Goal: Information Seeking & Learning: Learn about a topic

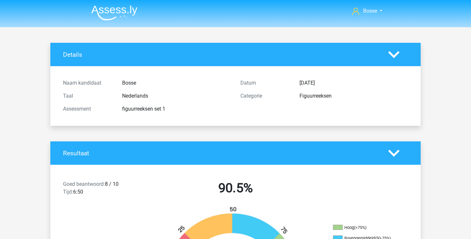
click at [124, 15] on img at bounding box center [114, 12] width 46 height 15
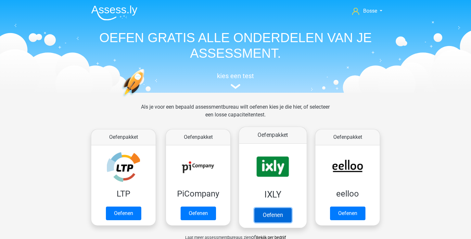
click at [268, 213] on link "Oefenen" at bounding box center [272, 215] width 37 height 14
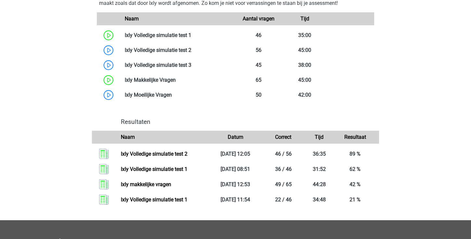
scroll to position [443, 0]
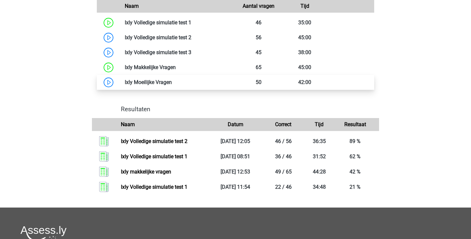
click at [172, 83] on link at bounding box center [172, 82] width 0 height 6
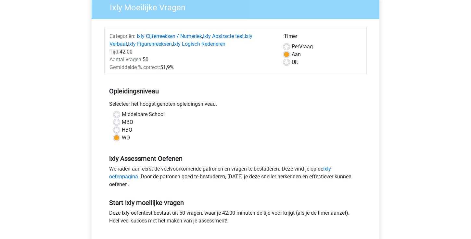
scroll to position [85, 0]
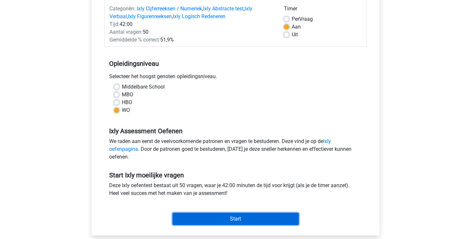
click at [287, 218] on input "Start" at bounding box center [235, 219] width 126 height 12
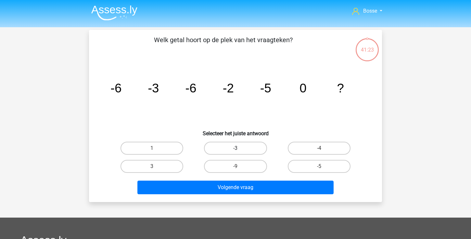
click at [237, 155] on label "-3" at bounding box center [235, 148] width 63 height 13
click at [237, 153] on input "-3" at bounding box center [237, 150] width 4 height 4
radio input "true"
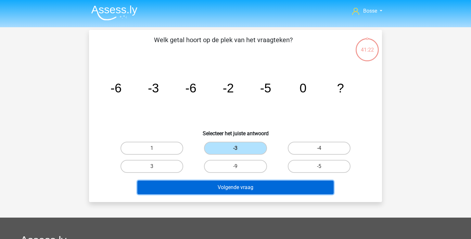
click at [244, 183] on button "Volgende vraag" at bounding box center [235, 188] width 196 height 14
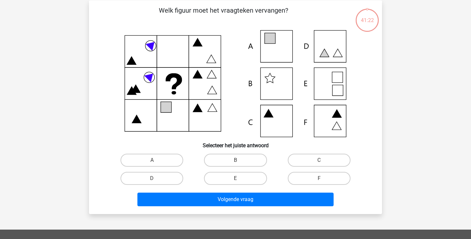
scroll to position [30, 0]
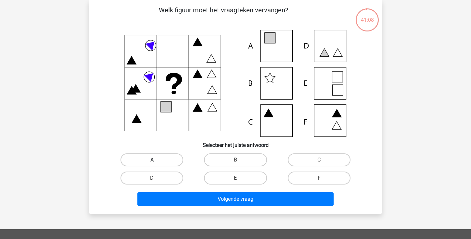
click at [156, 159] on label "A" at bounding box center [151, 160] width 63 height 13
click at [156, 160] on input "A" at bounding box center [154, 162] width 4 height 4
radio input "true"
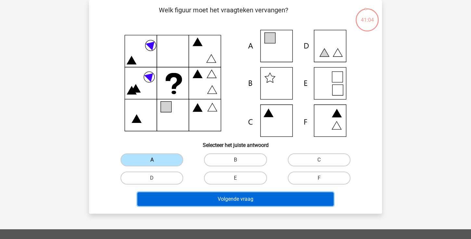
click at [209, 201] on button "Volgende vraag" at bounding box center [235, 200] width 196 height 14
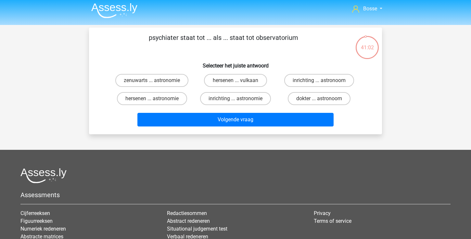
scroll to position [1, 0]
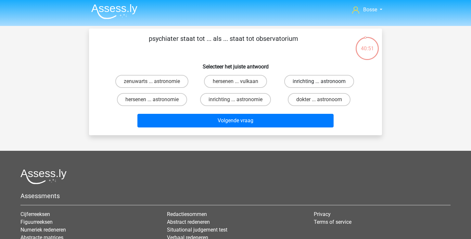
click at [317, 84] on label "inrichting ... astronoom" at bounding box center [319, 81] width 70 height 13
click at [319, 84] on input "inrichting ... astronoom" at bounding box center [321, 83] width 4 height 4
radio input "true"
click at [320, 100] on input "dokter ... astronoom" at bounding box center [321, 102] width 4 height 4
radio input "true"
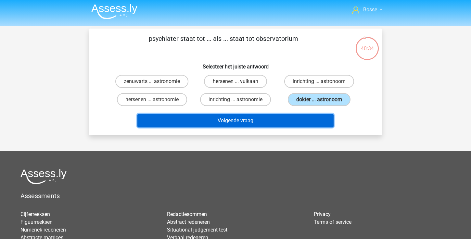
click at [253, 120] on button "Volgende vraag" at bounding box center [235, 121] width 196 height 14
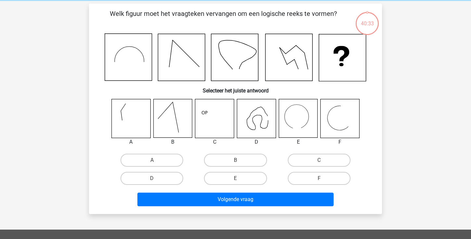
scroll to position [30, 0]
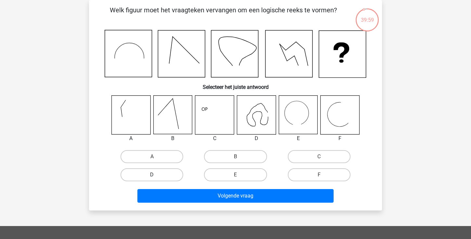
click at [171, 174] on label "D" at bounding box center [151, 174] width 63 height 13
click at [156, 175] on input "D" at bounding box center [154, 177] width 4 height 4
radio input "true"
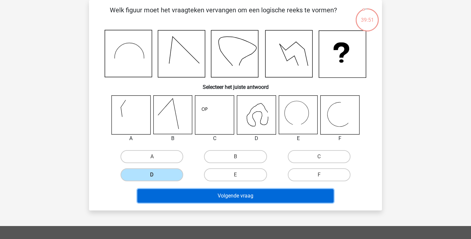
click at [213, 196] on button "Volgende vraag" at bounding box center [235, 196] width 196 height 14
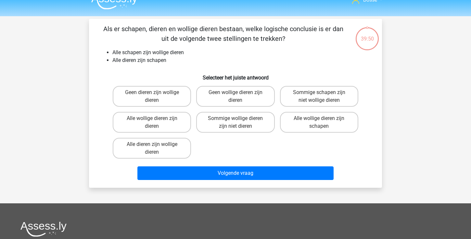
scroll to position [11, 0]
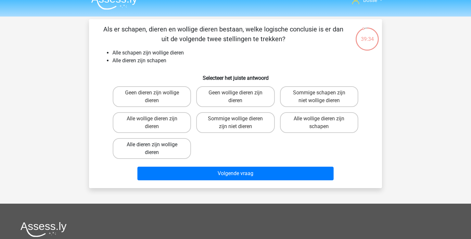
click at [179, 144] on label "Alle dieren zijn wollige dieren" at bounding box center [152, 148] width 78 height 21
click at [156, 145] on input "Alle dieren zijn wollige dieren" at bounding box center [154, 147] width 4 height 4
radio input "true"
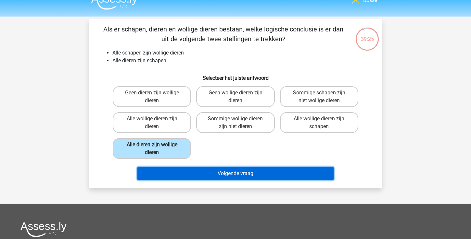
click at [211, 171] on button "Volgende vraag" at bounding box center [235, 174] width 196 height 14
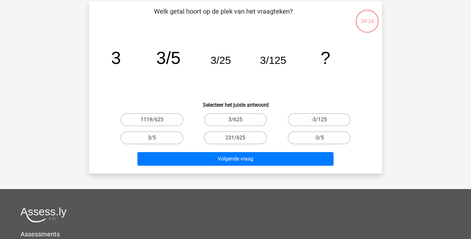
scroll to position [30, 0]
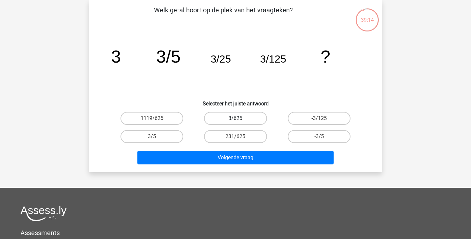
click at [251, 116] on label "3/625" at bounding box center [235, 118] width 63 height 13
click at [240, 118] on input "3/625" at bounding box center [237, 120] width 4 height 4
radio input "true"
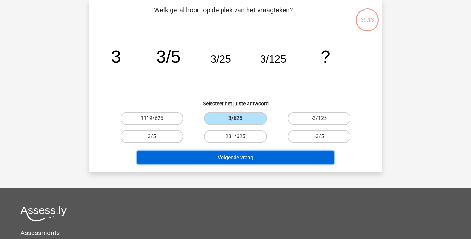
click at [243, 155] on button "Volgende vraag" at bounding box center [235, 158] width 196 height 14
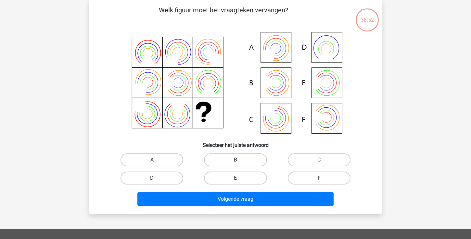
click at [236, 158] on label "B" at bounding box center [235, 160] width 63 height 13
click at [236, 160] on input "B" at bounding box center [237, 162] width 4 height 4
radio input "true"
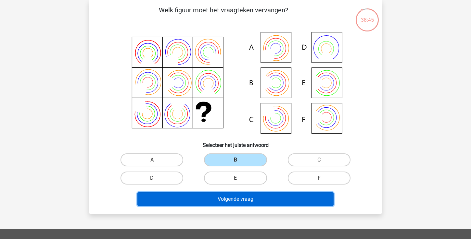
click at [216, 197] on button "Volgende vraag" at bounding box center [235, 200] width 196 height 14
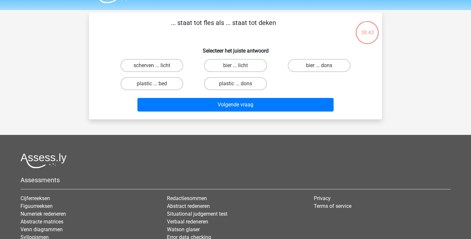
scroll to position [17, 0]
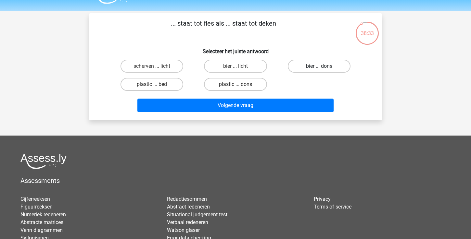
click at [312, 66] on label "bier ... dons" at bounding box center [319, 66] width 63 height 13
click at [319, 66] on input "bier ... dons" at bounding box center [321, 68] width 4 height 4
radio input "true"
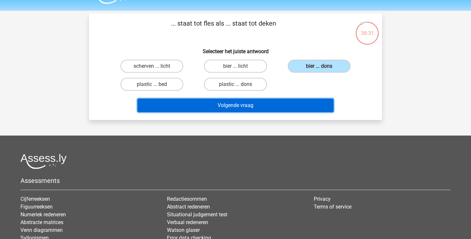
click at [278, 104] on button "Volgende vraag" at bounding box center [235, 106] width 196 height 14
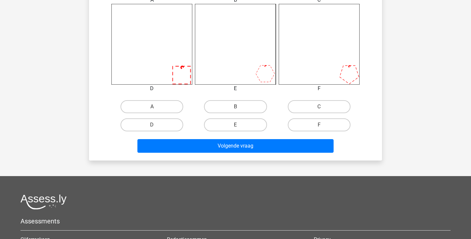
scroll to position [282, 0]
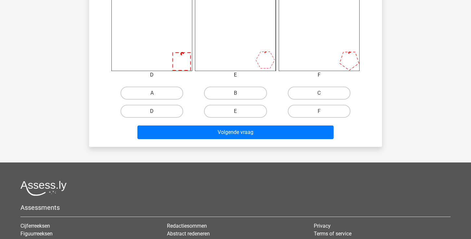
click at [172, 111] on label "D" at bounding box center [151, 111] width 63 height 13
click at [156, 111] on input "D" at bounding box center [154, 113] width 4 height 4
radio input "true"
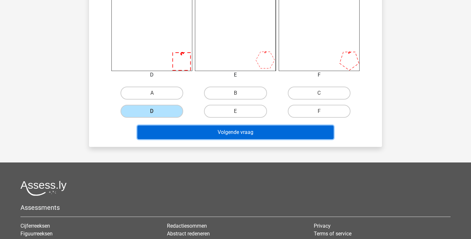
click at [182, 131] on button "Volgende vraag" at bounding box center [235, 133] width 196 height 14
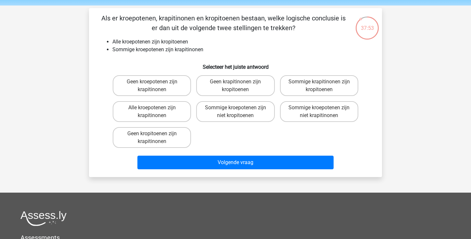
scroll to position [19, 0]
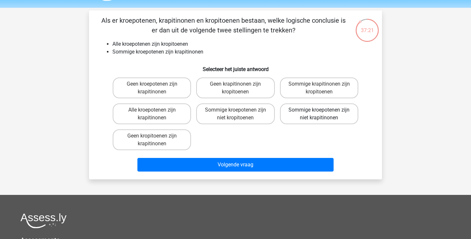
click at [314, 118] on label "Sommige kroepotenen zijn niet krapitinonen" at bounding box center [319, 114] width 78 height 21
click at [319, 114] on input "Sommige kroepotenen zijn niet krapitinonen" at bounding box center [321, 112] width 4 height 4
radio input "true"
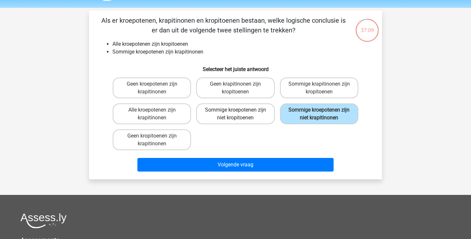
click at [232, 120] on label "Sommige kroepotenen zijn niet kropitoenen" at bounding box center [235, 114] width 78 height 21
click at [235, 114] on input "Sommige kroepotenen zijn niet kropitoenen" at bounding box center [237, 112] width 4 height 4
radio input "true"
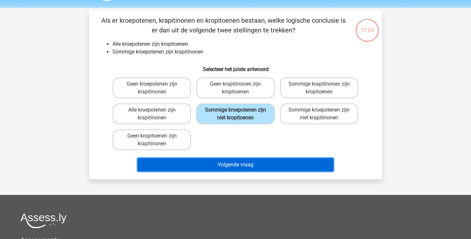
click at [224, 166] on button "Volgende vraag" at bounding box center [235, 165] width 196 height 14
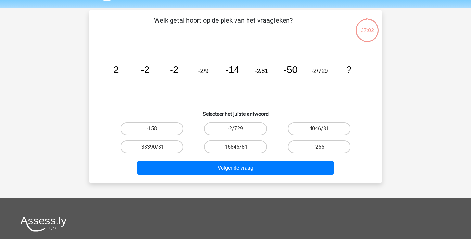
scroll to position [30, 0]
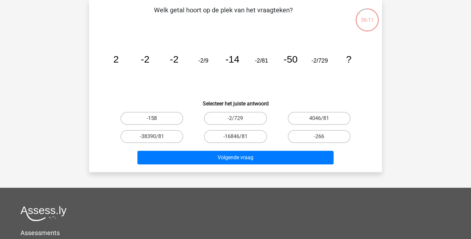
click at [168, 120] on label "-158" at bounding box center [151, 118] width 63 height 13
click at [156, 120] on input "-158" at bounding box center [154, 120] width 4 height 4
radio input "true"
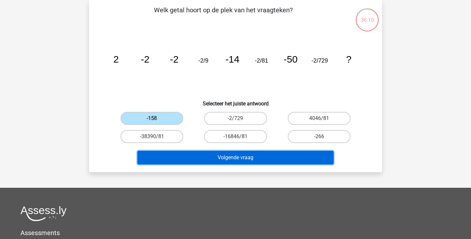
click at [204, 155] on button "Volgende vraag" at bounding box center [235, 158] width 196 height 14
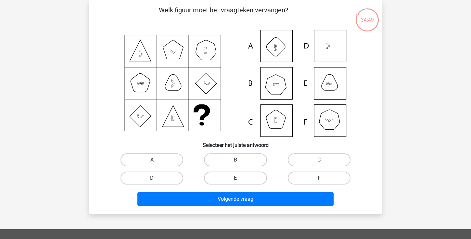
click at [314, 176] on label "F" at bounding box center [319, 178] width 63 height 13
click at [319, 178] on input "F" at bounding box center [321, 180] width 4 height 4
radio input "true"
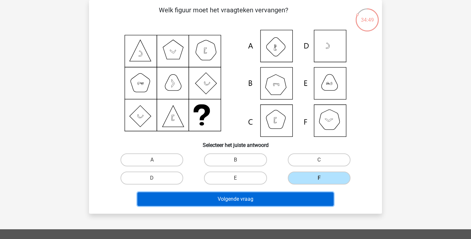
click at [303, 197] on button "Volgende vraag" at bounding box center [235, 200] width 196 height 14
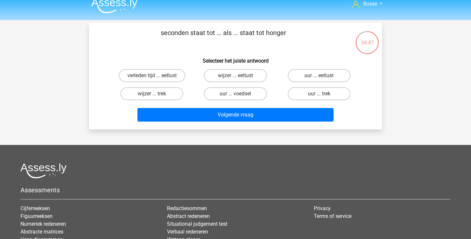
scroll to position [0, 0]
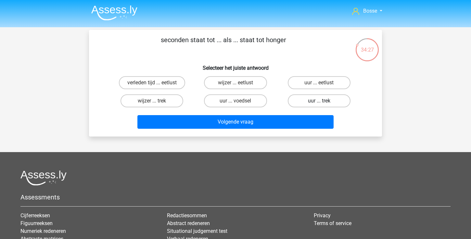
click at [307, 103] on label "uur ... trek" at bounding box center [319, 100] width 63 height 13
click at [319, 103] on input "uur ... trek" at bounding box center [321, 103] width 4 height 4
radio input "true"
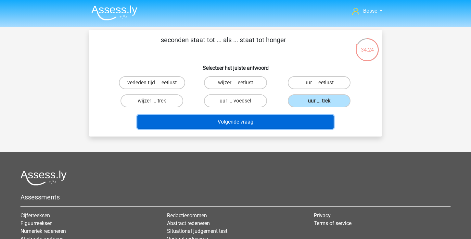
click at [291, 125] on button "Volgende vraag" at bounding box center [235, 122] width 196 height 14
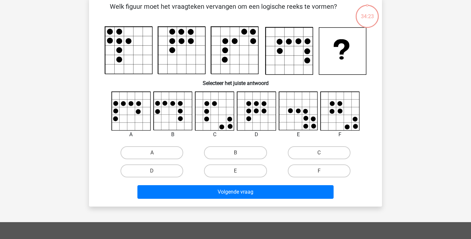
scroll to position [34, 0]
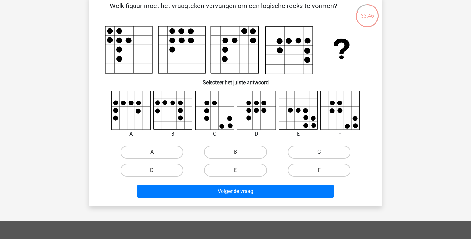
click at [304, 149] on label "C" at bounding box center [319, 152] width 63 height 13
click at [319, 152] on input "C" at bounding box center [321, 154] width 4 height 4
radio input "true"
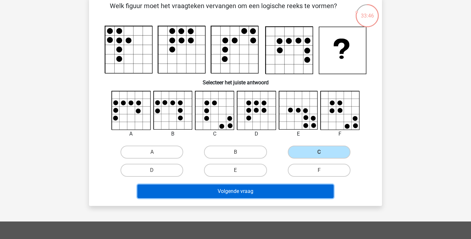
click at [256, 194] on button "Volgende vraag" at bounding box center [235, 192] width 196 height 14
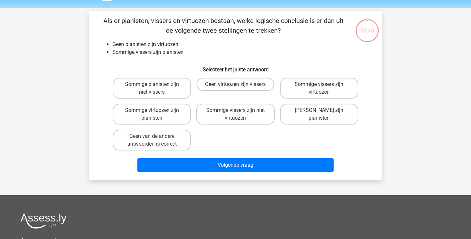
scroll to position [18, 0]
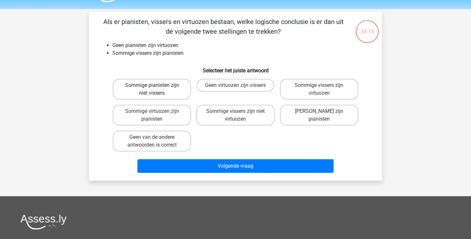
click at [164, 86] on label "Sommige pianisten zijn niet vissers" at bounding box center [152, 89] width 78 height 21
click at [156, 86] on input "Sommige pianisten zijn niet vissers" at bounding box center [154, 87] width 4 height 4
radio input "true"
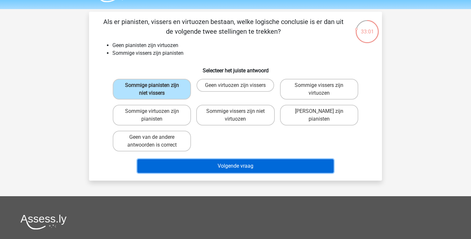
click at [206, 164] on button "Volgende vraag" at bounding box center [235, 166] width 196 height 14
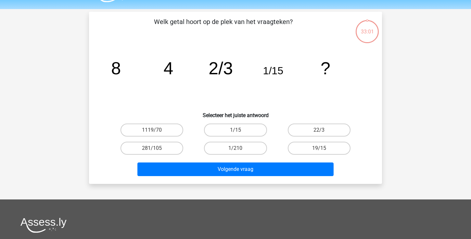
scroll to position [30, 0]
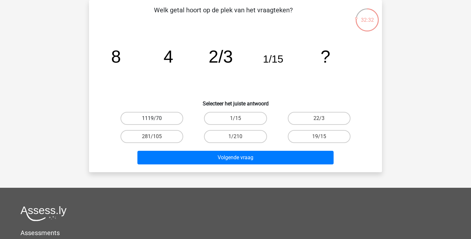
click at [173, 121] on label "1119/70" at bounding box center [151, 118] width 63 height 13
click at [156, 121] on input "1119/70" at bounding box center [154, 120] width 4 height 4
radio input "true"
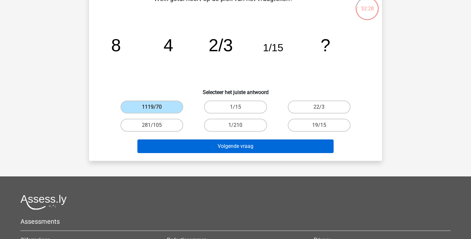
scroll to position [42, 0]
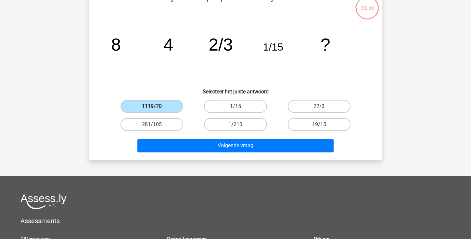
click at [250, 126] on label "1/210" at bounding box center [235, 124] width 63 height 13
click at [240, 126] on input "1/210" at bounding box center [237, 127] width 4 height 4
radio input "true"
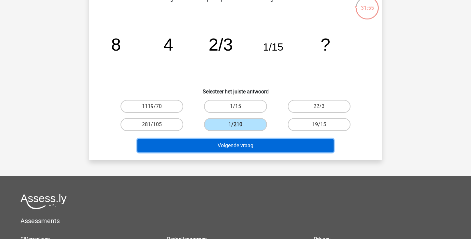
click at [250, 147] on button "Volgende vraag" at bounding box center [235, 146] width 196 height 14
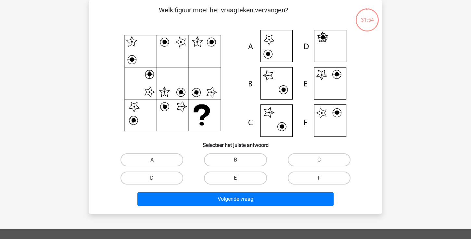
scroll to position [30, 0]
click at [235, 182] on input "E" at bounding box center [237, 180] width 4 height 4
radio input "true"
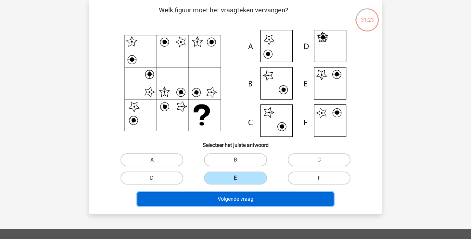
click at [239, 203] on button "Volgende vraag" at bounding box center [235, 200] width 196 height 14
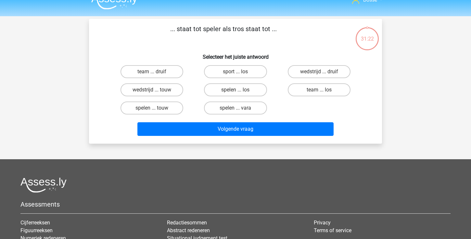
scroll to position [9, 0]
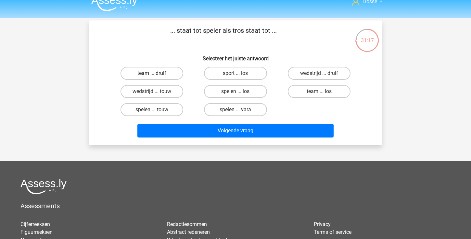
click at [174, 74] on label "team ... druif" at bounding box center [151, 73] width 63 height 13
click at [156, 74] on input "team ... druif" at bounding box center [154, 75] width 4 height 4
radio input "true"
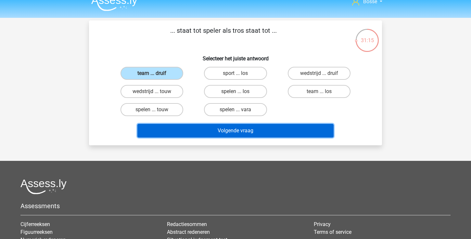
click at [232, 130] on button "Volgende vraag" at bounding box center [235, 131] width 196 height 14
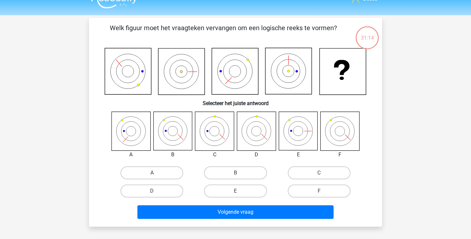
scroll to position [11, 0]
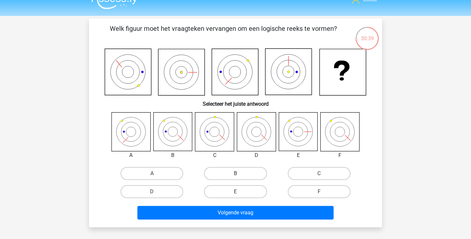
click at [249, 173] on label "B" at bounding box center [235, 173] width 63 height 13
click at [240, 174] on input "B" at bounding box center [237, 176] width 4 height 4
radio input "true"
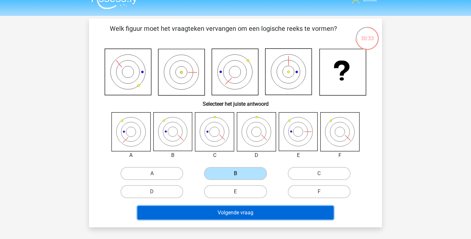
click at [213, 214] on button "Volgende vraag" at bounding box center [235, 213] width 196 height 14
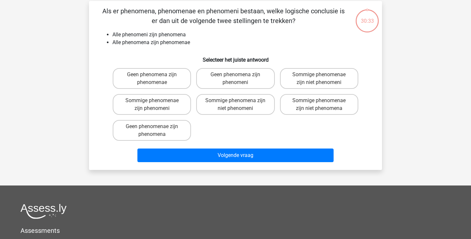
scroll to position [30, 0]
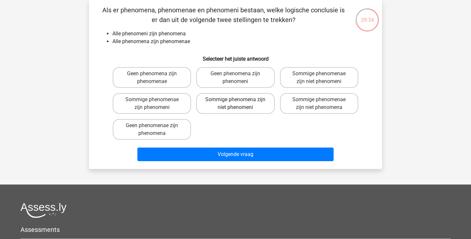
click at [263, 106] on label "Sommige phenomena zijn niet phenomeni" at bounding box center [235, 103] width 78 height 21
click at [240, 104] on input "Sommige phenomena zijn niet phenomeni" at bounding box center [237, 102] width 4 height 4
radio input "true"
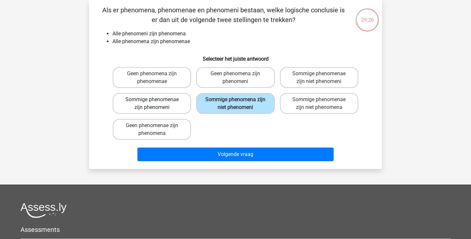
click at [177, 106] on label "Sommige phenomenae zijn phenomeni" at bounding box center [152, 103] width 78 height 21
click at [156, 104] on input "Sommige phenomenae zijn phenomeni" at bounding box center [154, 102] width 4 height 4
radio input "true"
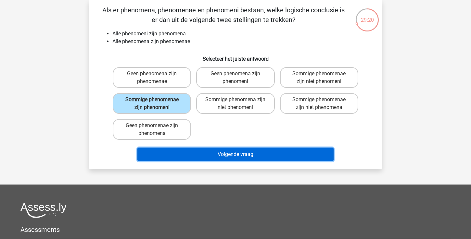
click at [230, 151] on button "Volgende vraag" at bounding box center [235, 155] width 196 height 14
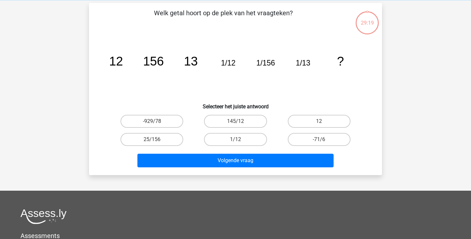
scroll to position [26, 0]
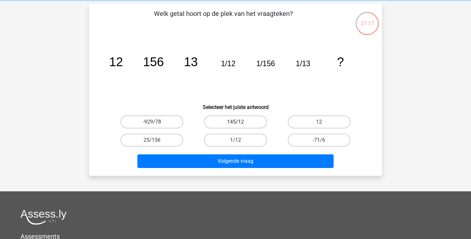
click at [252, 123] on label "145/12" at bounding box center [235, 122] width 63 height 13
click at [240, 123] on input "145/12" at bounding box center [237, 124] width 4 height 4
radio input "true"
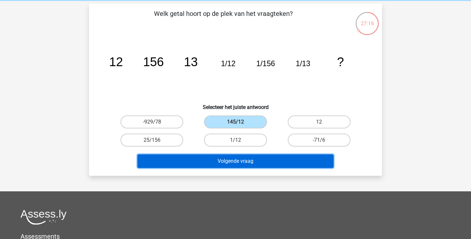
click at [237, 159] on button "Volgende vraag" at bounding box center [235, 162] width 196 height 14
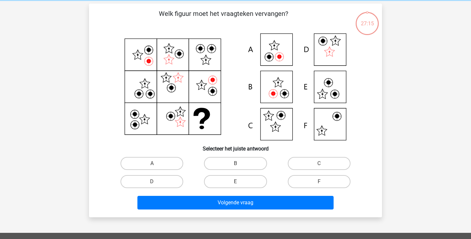
scroll to position [30, 0]
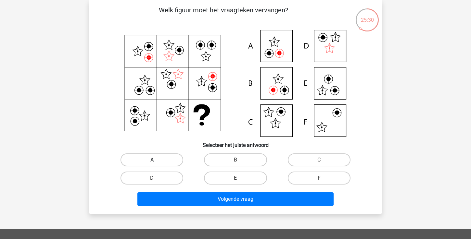
click at [164, 159] on label "A" at bounding box center [151, 160] width 63 height 13
click at [156, 160] on input "A" at bounding box center [154, 162] width 4 height 4
radio input "true"
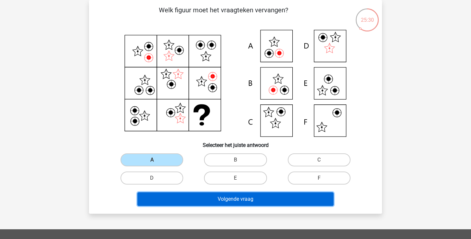
click at [211, 204] on button "Volgende vraag" at bounding box center [235, 200] width 196 height 14
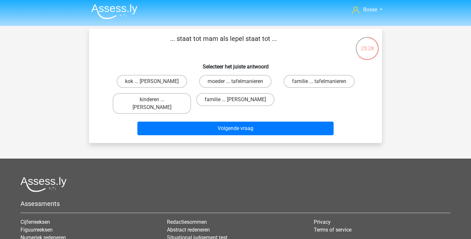
scroll to position [0, 0]
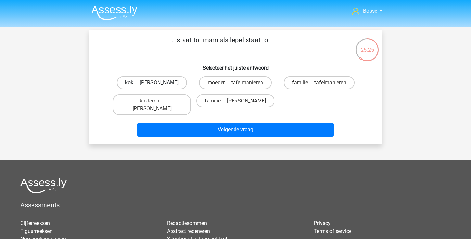
click at [171, 81] on label "kok ... anna" at bounding box center [152, 82] width 70 height 13
click at [156, 83] on input "kok ... anna" at bounding box center [154, 85] width 4 height 4
radio input "true"
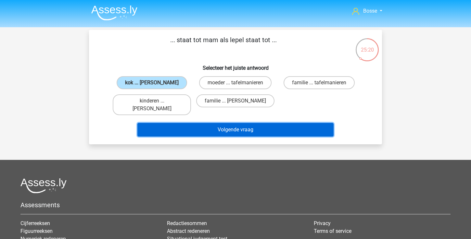
click at [238, 124] on button "Volgende vraag" at bounding box center [235, 130] width 196 height 14
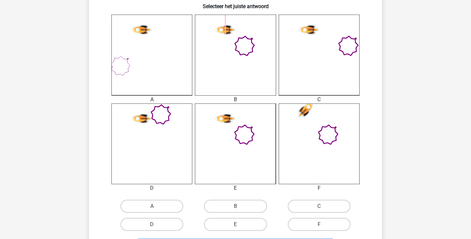
scroll to position [169, 0]
click at [237, 227] on input "E" at bounding box center [237, 226] width 4 height 4
radio input "true"
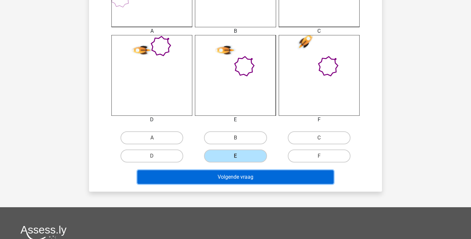
click at [256, 177] on button "Volgende vraag" at bounding box center [235, 177] width 196 height 14
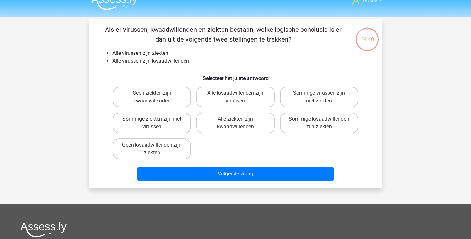
scroll to position [9, 0]
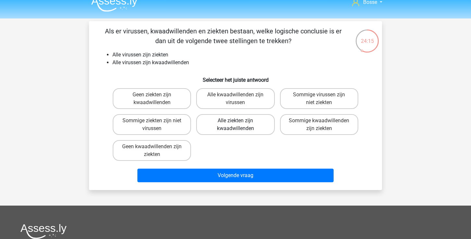
click at [230, 129] on label "Alle ziekten zijn kwaadwillenden" at bounding box center [235, 124] width 78 height 21
click at [235, 125] on input "Alle ziekten zijn kwaadwillenden" at bounding box center [237, 123] width 4 height 4
radio input "true"
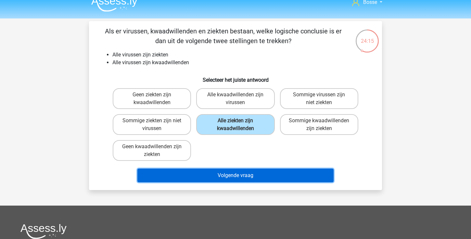
click at [219, 178] on button "Volgende vraag" at bounding box center [235, 176] width 196 height 14
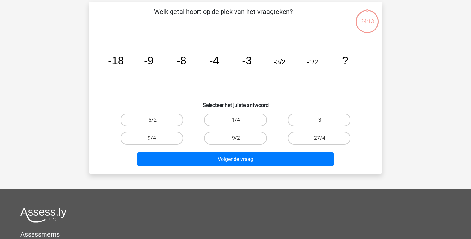
scroll to position [30, 0]
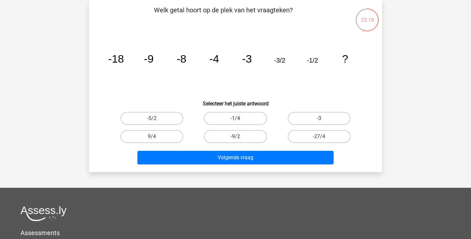
click at [253, 120] on label "-1/4" at bounding box center [235, 118] width 63 height 13
click at [240, 120] on input "-1/4" at bounding box center [237, 120] width 4 height 4
radio input "true"
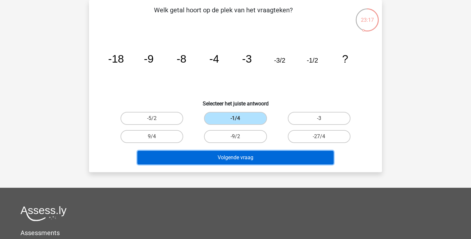
click at [260, 157] on button "Volgende vraag" at bounding box center [235, 158] width 196 height 14
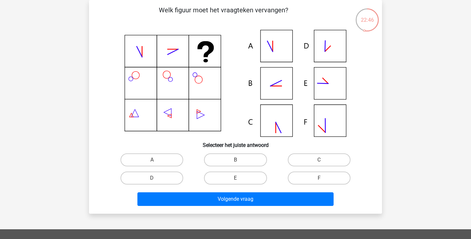
click at [272, 85] on icon at bounding box center [275, 84] width 11 height 6
click at [223, 160] on label "B" at bounding box center [235, 160] width 63 height 13
click at [235, 160] on input "B" at bounding box center [237, 162] width 4 height 4
radio input "true"
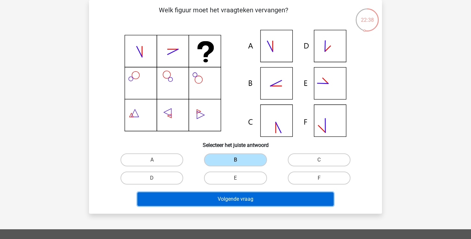
click at [214, 195] on button "Volgende vraag" at bounding box center [235, 200] width 196 height 14
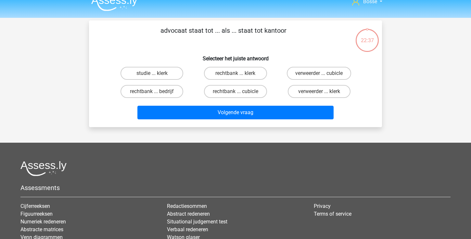
scroll to position [9, 0]
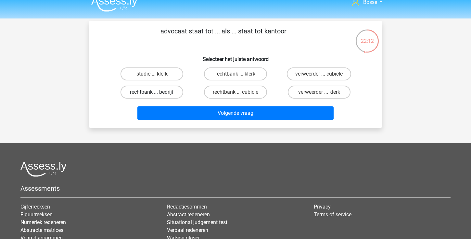
click at [170, 92] on label "rechtbank ... bedrijf" at bounding box center [151, 92] width 63 height 13
click at [156, 92] on input "rechtbank ... bedrijf" at bounding box center [154, 94] width 4 height 4
radio input "true"
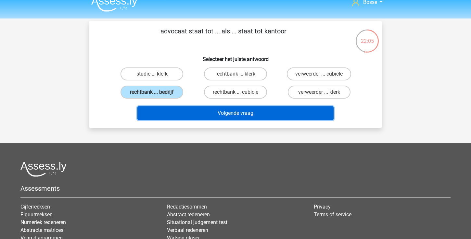
click at [200, 113] on button "Volgende vraag" at bounding box center [235, 113] width 196 height 14
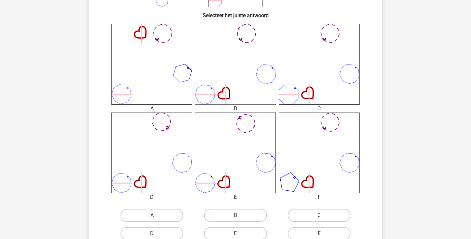
scroll to position [176, 0]
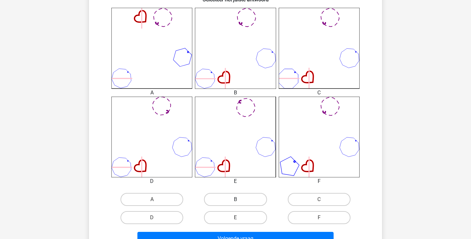
click at [241, 195] on label "B" at bounding box center [235, 199] width 63 height 13
click at [240, 200] on input "B" at bounding box center [237, 202] width 4 height 4
radio input "true"
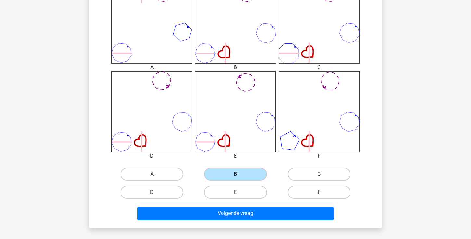
scroll to position [204, 0]
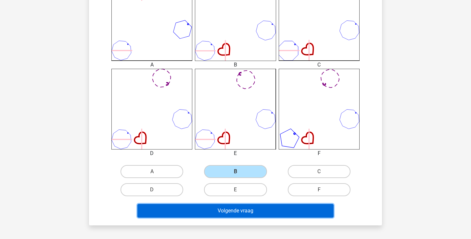
click at [234, 212] on button "Volgende vraag" at bounding box center [235, 211] width 196 height 14
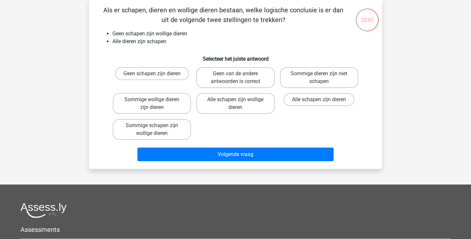
scroll to position [29, 0]
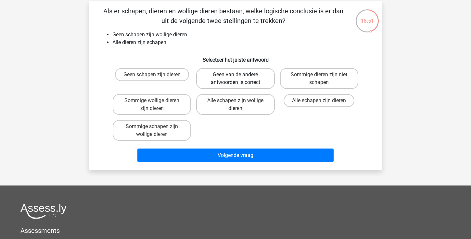
click at [258, 76] on label "Geen van de andere antwoorden is correct" at bounding box center [235, 78] width 78 height 21
click at [240, 76] on input "Geen van de andere antwoorden is correct" at bounding box center [237, 77] width 4 height 4
radio input "true"
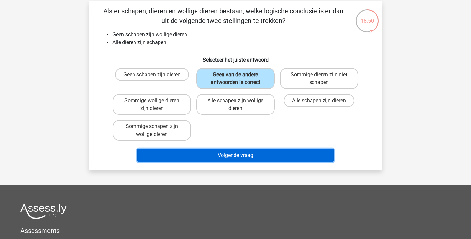
click at [261, 151] on button "Volgende vraag" at bounding box center [235, 156] width 196 height 14
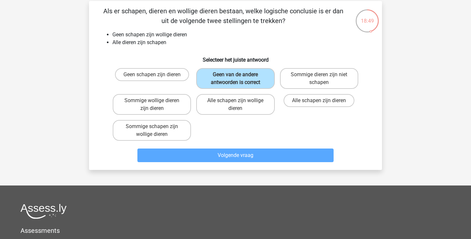
scroll to position [30, 0]
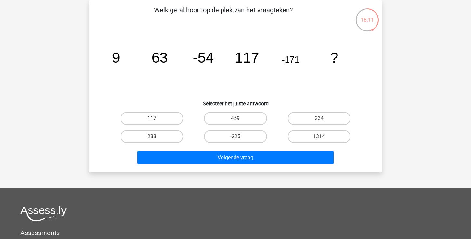
click at [155, 138] on input "288" at bounding box center [154, 139] width 4 height 4
radio input "true"
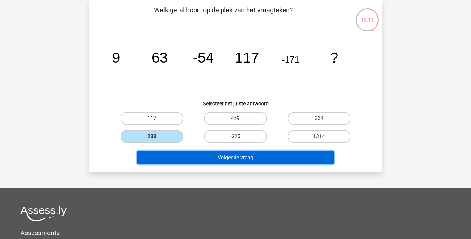
click at [184, 157] on button "Volgende vraag" at bounding box center [235, 158] width 196 height 14
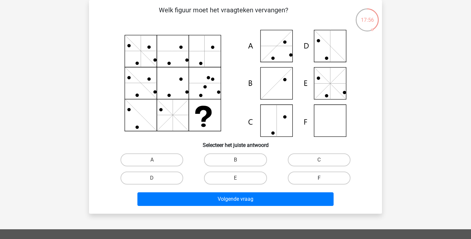
click at [317, 174] on label "F" at bounding box center [319, 178] width 63 height 13
click at [319, 178] on input "F" at bounding box center [321, 180] width 4 height 4
radio input "true"
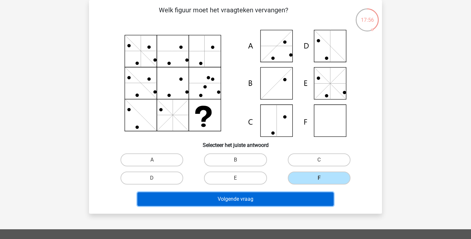
click at [299, 198] on button "Volgende vraag" at bounding box center [235, 200] width 196 height 14
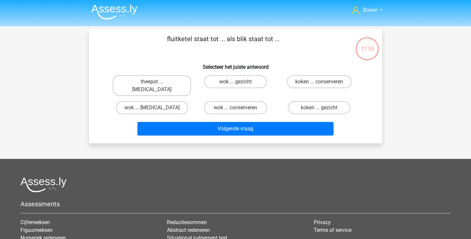
scroll to position [0, 0]
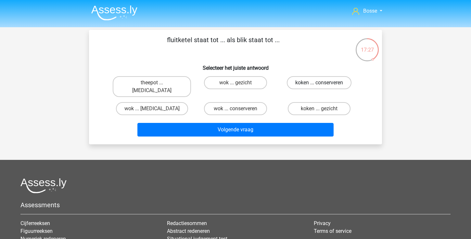
click at [313, 85] on label "koken ... conserveren" at bounding box center [319, 82] width 65 height 13
click at [319, 85] on input "koken ... conserveren" at bounding box center [321, 85] width 4 height 4
radio input "true"
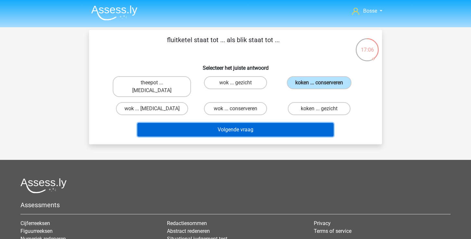
click at [286, 123] on button "Volgende vraag" at bounding box center [235, 130] width 196 height 14
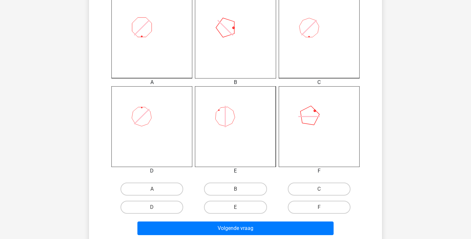
scroll to position [193, 0]
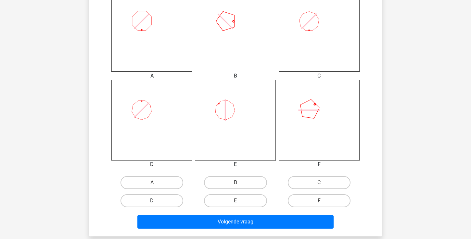
click at [170, 201] on label "D" at bounding box center [151, 200] width 63 height 13
click at [156, 201] on input "D" at bounding box center [154, 203] width 4 height 4
radio input "true"
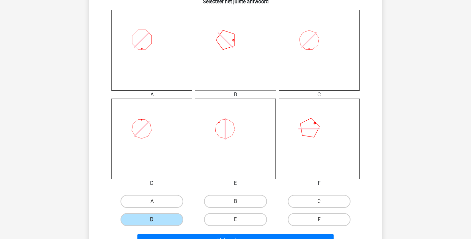
scroll to position [179, 0]
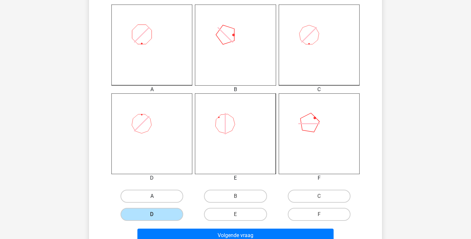
click at [165, 194] on label "A" at bounding box center [151, 196] width 63 height 13
click at [156, 196] on input "A" at bounding box center [154, 198] width 4 height 4
radio input "true"
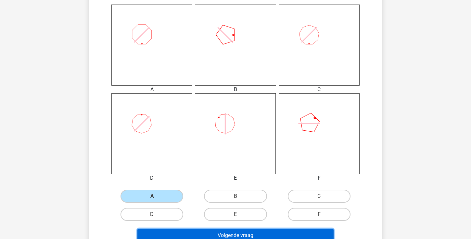
click at [183, 235] on button "Volgende vraag" at bounding box center [235, 236] width 196 height 14
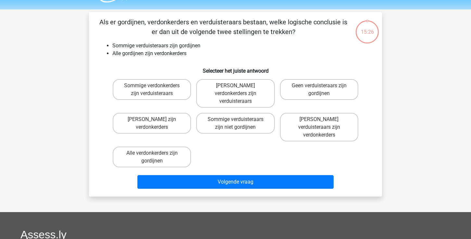
scroll to position [16, 0]
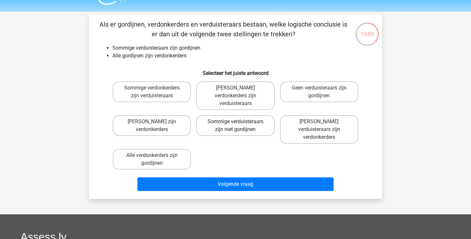
click at [253, 122] on label "Sommige verduisteraars zijn niet gordijnen" at bounding box center [235, 125] width 78 height 21
click at [240, 122] on input "Sommige verduisteraars zijn niet gordijnen" at bounding box center [237, 124] width 4 height 4
radio input "true"
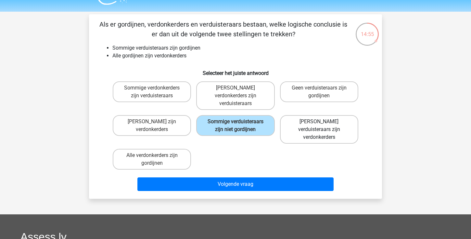
click at [318, 124] on label "Geen verduisteraars zijn verdonkerders" at bounding box center [319, 129] width 78 height 29
click at [319, 124] on input "Geen verduisteraars zijn verdonkerders" at bounding box center [321, 124] width 4 height 4
radio input "true"
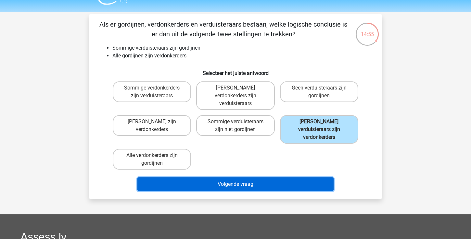
click at [292, 178] on button "Volgende vraag" at bounding box center [235, 185] width 196 height 14
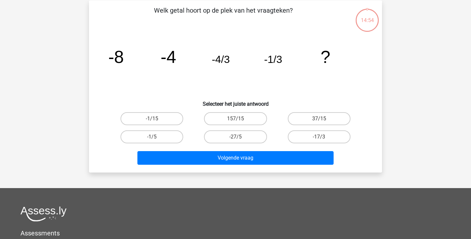
scroll to position [30, 0]
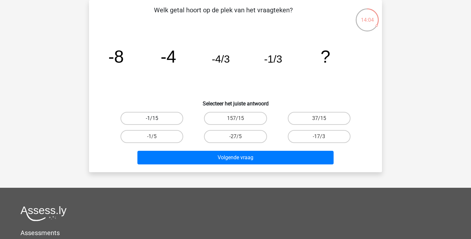
click at [155, 117] on label "-1/15" at bounding box center [151, 118] width 63 height 13
click at [155, 118] on input "-1/15" at bounding box center [154, 120] width 4 height 4
radio input "true"
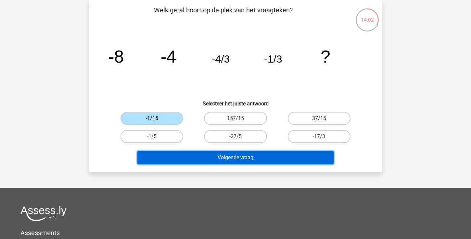
click at [183, 156] on button "Volgende vraag" at bounding box center [235, 158] width 196 height 14
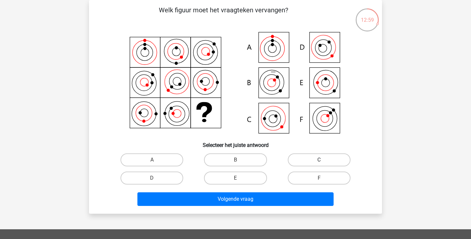
click at [296, 160] on label "C" at bounding box center [319, 160] width 63 height 13
click at [319, 160] on input "C" at bounding box center [321, 162] width 4 height 4
radio input "true"
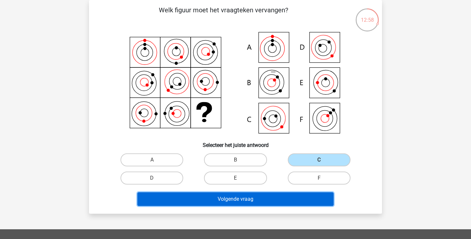
click at [267, 203] on button "Volgende vraag" at bounding box center [235, 200] width 196 height 14
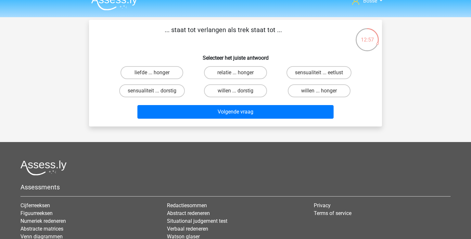
scroll to position [9, 0]
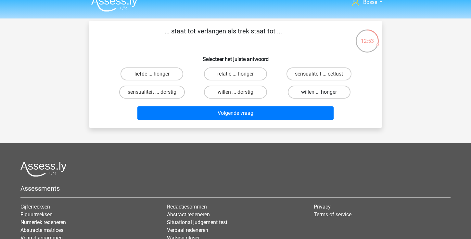
click at [310, 93] on label "willen ... honger" at bounding box center [319, 92] width 63 height 13
click at [319, 93] on input "willen ... honger" at bounding box center [321, 94] width 4 height 4
radio input "true"
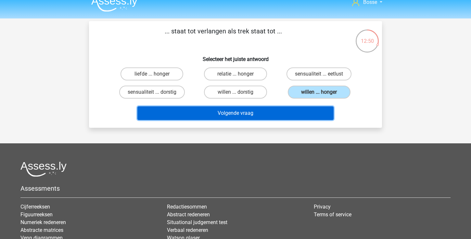
click at [287, 114] on button "Volgende vraag" at bounding box center [235, 113] width 196 height 14
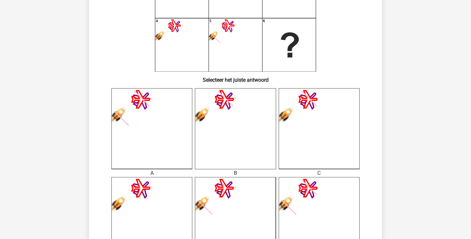
scroll to position [82, 0]
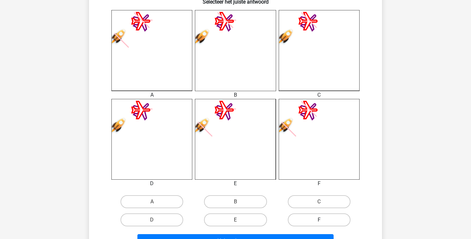
click at [302, 219] on label "F" at bounding box center [319, 220] width 63 height 13
click at [319, 220] on input "F" at bounding box center [321, 222] width 4 height 4
radio input "true"
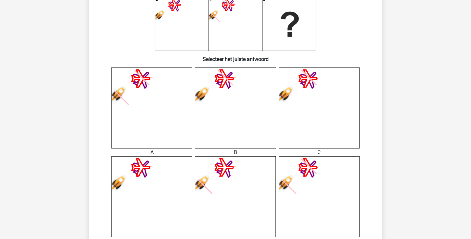
scroll to position [119, 0]
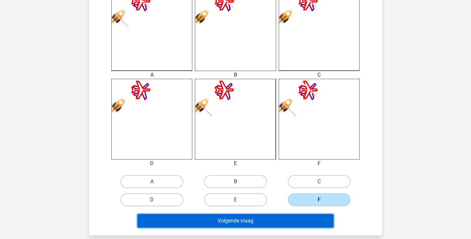
click at [291, 220] on button "Volgende vraag" at bounding box center [235, 221] width 196 height 14
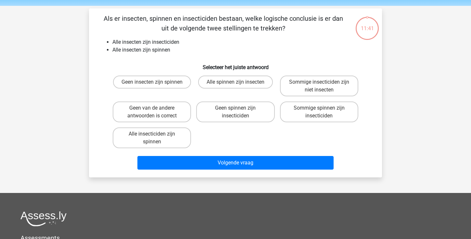
scroll to position [20, 0]
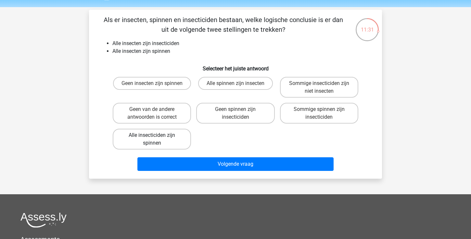
click at [171, 139] on label "Alle insecticiden zijn spinnen" at bounding box center [152, 139] width 78 height 21
click at [156, 139] on input "Alle insecticiden zijn spinnen" at bounding box center [154, 137] width 4 height 4
radio input "true"
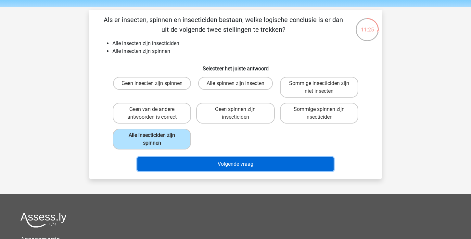
click at [179, 164] on button "Volgende vraag" at bounding box center [235, 164] width 196 height 14
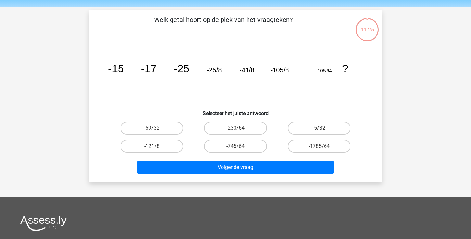
scroll to position [30, 0]
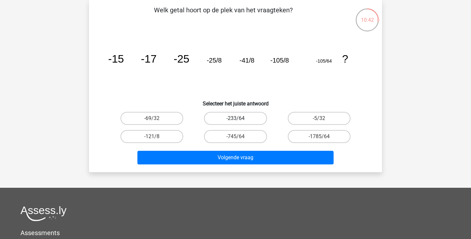
click at [255, 114] on label "-233/64" at bounding box center [235, 118] width 63 height 13
click at [240, 118] on input "-233/64" at bounding box center [237, 120] width 4 height 4
radio input "true"
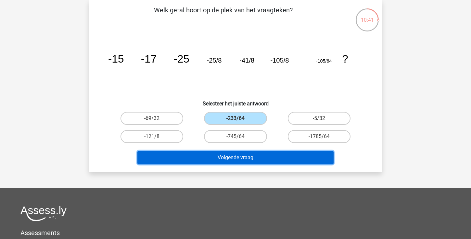
click at [246, 151] on button "Volgende vraag" at bounding box center [235, 158] width 196 height 14
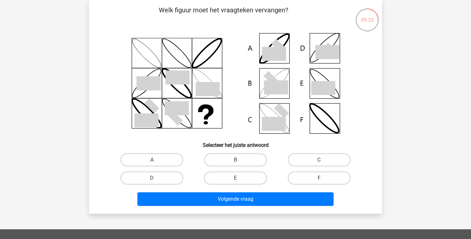
click at [250, 186] on div "E" at bounding box center [234, 178] width 83 height 18
click at [253, 179] on label "E" at bounding box center [235, 178] width 63 height 13
click at [240, 179] on input "E" at bounding box center [237, 180] width 4 height 4
radio input "true"
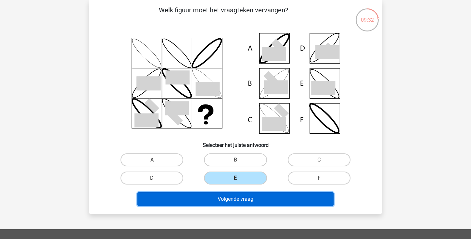
click at [249, 199] on button "Volgende vraag" at bounding box center [235, 200] width 196 height 14
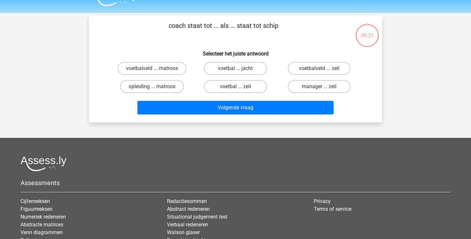
scroll to position [0, 0]
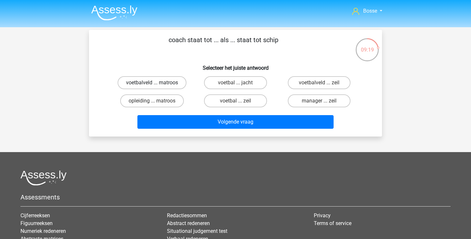
click at [180, 84] on label "voetbalveld ... matroos" at bounding box center [152, 82] width 69 height 13
click at [156, 84] on input "voetbalveld ... matroos" at bounding box center [154, 85] width 4 height 4
radio input "true"
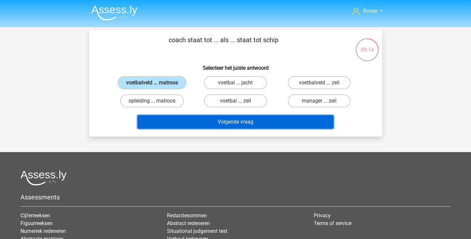
click at [217, 124] on button "Volgende vraag" at bounding box center [235, 122] width 196 height 14
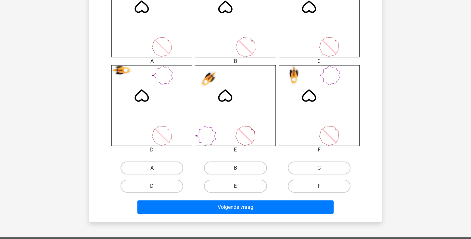
scroll to position [209, 0]
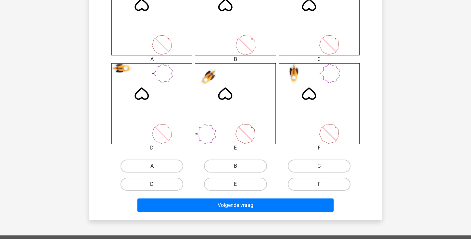
click at [156, 183] on label "D" at bounding box center [151, 184] width 63 height 13
click at [156, 184] on input "D" at bounding box center [154, 186] width 4 height 4
radio input "true"
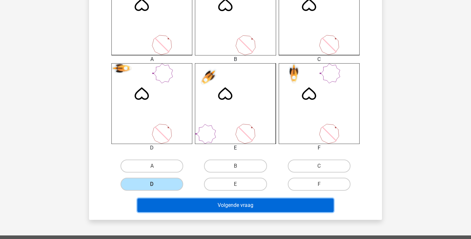
click at [168, 209] on button "Volgende vraag" at bounding box center [235, 206] width 196 height 14
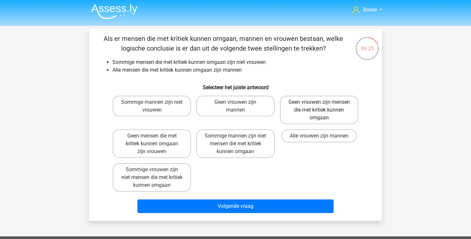
scroll to position [1, 0]
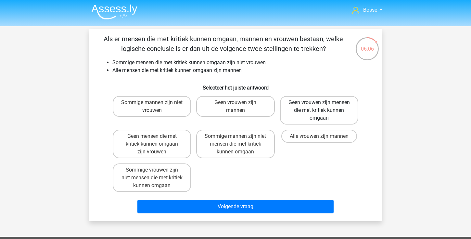
click at [297, 120] on label "Geen vrouwen zijn mensen die met kritiek kunnen omgaan" at bounding box center [319, 110] width 78 height 29
click at [319, 107] on input "Geen vrouwen zijn mensen die met kritiek kunnen omgaan" at bounding box center [321, 105] width 4 height 4
radio input "true"
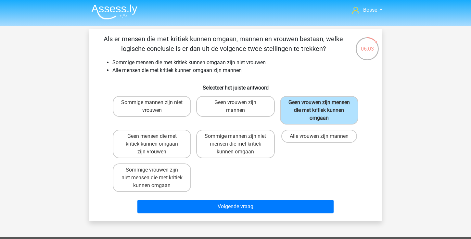
click at [215, 198] on div "Volgende vraag" at bounding box center [235, 205] width 272 height 21
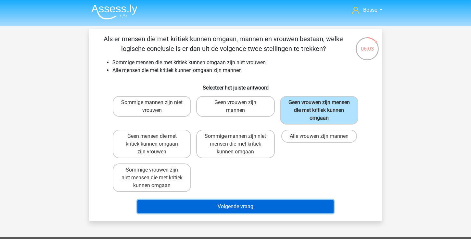
click at [215, 205] on button "Volgende vraag" at bounding box center [235, 207] width 196 height 14
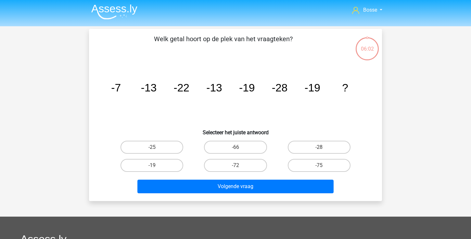
scroll to position [30, 0]
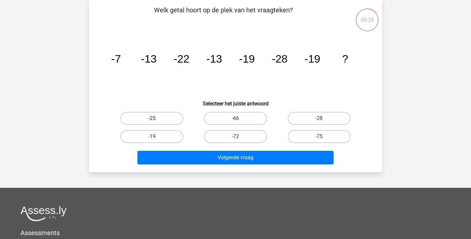
click at [162, 120] on label "-25" at bounding box center [151, 118] width 63 height 13
click at [156, 120] on input "-25" at bounding box center [154, 120] width 4 height 4
radio input "true"
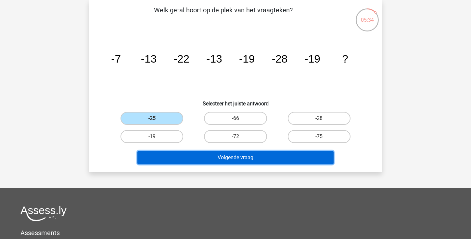
click at [203, 156] on button "Volgende vraag" at bounding box center [235, 158] width 196 height 14
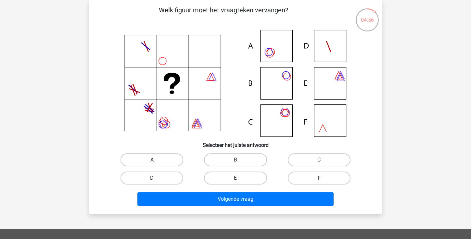
scroll to position [28, 0]
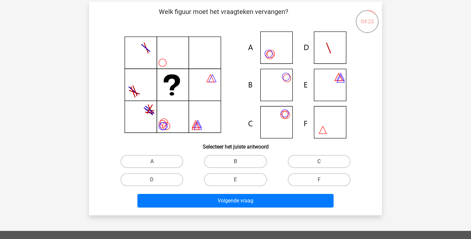
click at [306, 159] on label "C" at bounding box center [319, 161] width 63 height 13
click at [319, 162] on input "C" at bounding box center [321, 164] width 4 height 4
radio input "true"
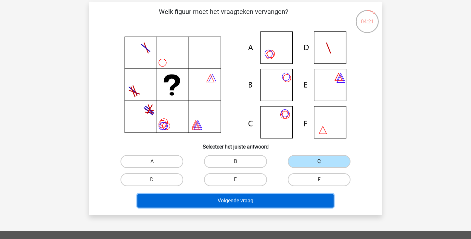
click at [267, 203] on button "Volgende vraag" at bounding box center [235, 201] width 196 height 14
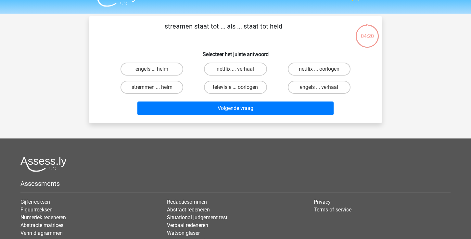
scroll to position [12, 0]
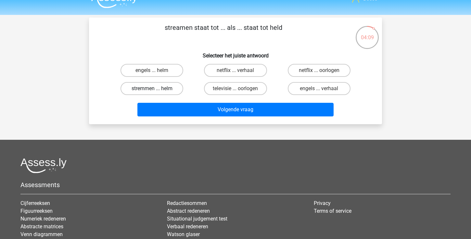
click at [135, 89] on label "stremmen ... helm" at bounding box center [151, 88] width 63 height 13
click at [152, 89] on input "stremmen ... helm" at bounding box center [154, 91] width 4 height 4
radio input "true"
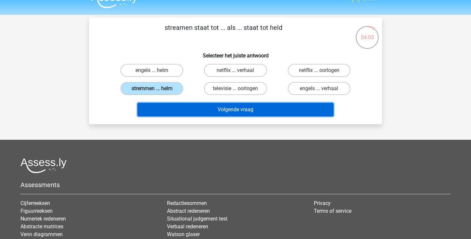
click at [236, 109] on button "Volgende vraag" at bounding box center [235, 110] width 196 height 14
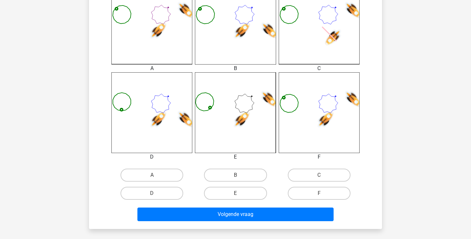
scroll to position [201, 0]
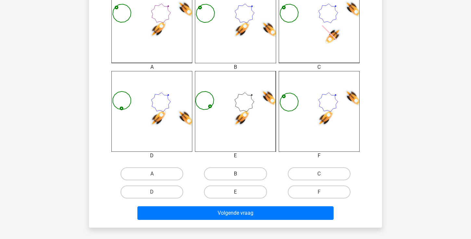
click at [245, 174] on label "B" at bounding box center [235, 174] width 63 height 13
click at [240, 174] on input "B" at bounding box center [237, 176] width 4 height 4
radio input "true"
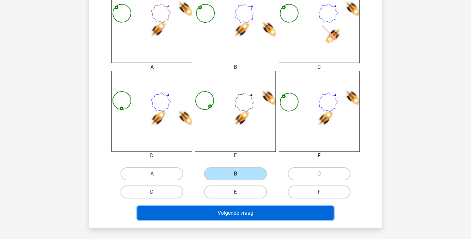
click at [236, 214] on button "Volgende vraag" at bounding box center [235, 213] width 196 height 14
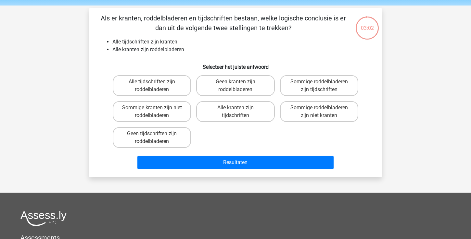
scroll to position [0, 0]
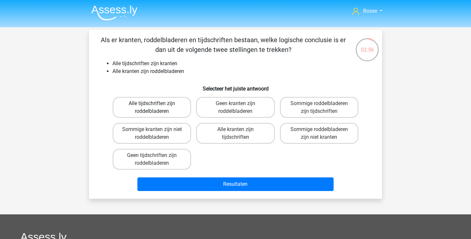
click at [176, 110] on label "Alle tijdschriften zijn roddelbladeren" at bounding box center [152, 107] width 78 height 21
click at [156, 108] on input "Alle tijdschriften zijn roddelbladeren" at bounding box center [154, 106] width 4 height 4
radio input "true"
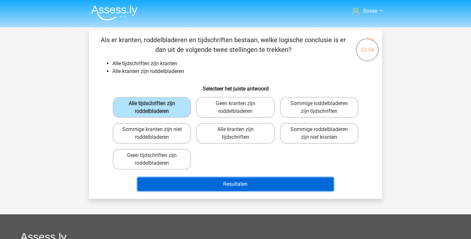
click at [207, 186] on button "Resultaten" at bounding box center [235, 185] width 196 height 14
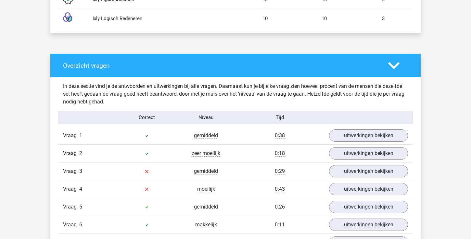
scroll to position [499, 0]
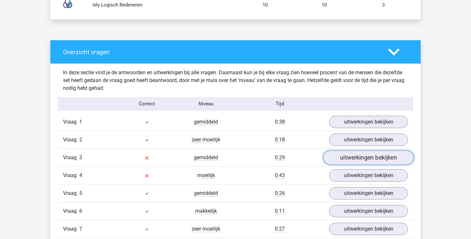
click at [346, 160] on link "uitwerkingen bekijken" at bounding box center [368, 158] width 91 height 14
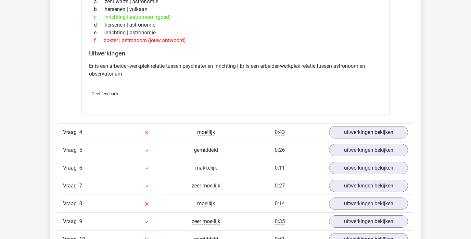
scroll to position [712, 0]
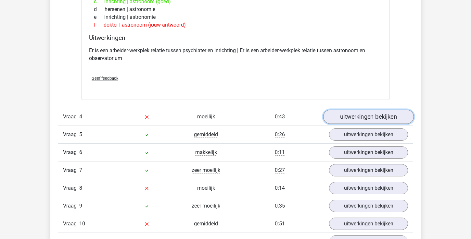
click at [347, 116] on link "uitwerkingen bekijken" at bounding box center [368, 117] width 91 height 14
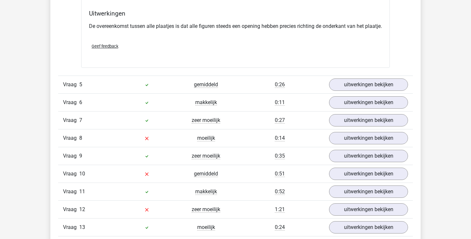
scroll to position [1126, 0]
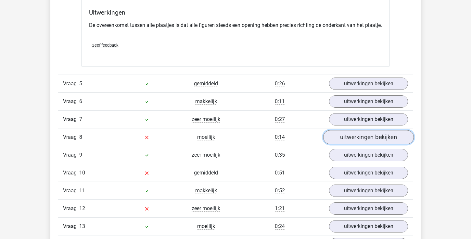
click at [345, 145] on link "uitwerkingen bekijken" at bounding box center [368, 137] width 91 height 14
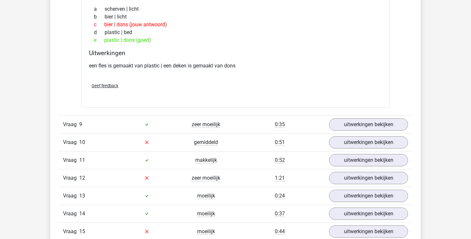
scroll to position [1297, 0]
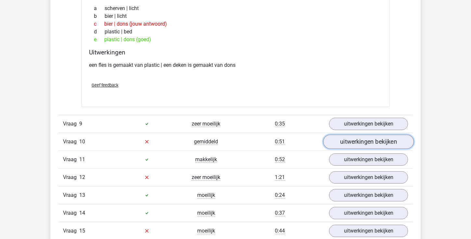
click at [344, 149] on link "uitwerkingen bekijken" at bounding box center [368, 142] width 91 height 14
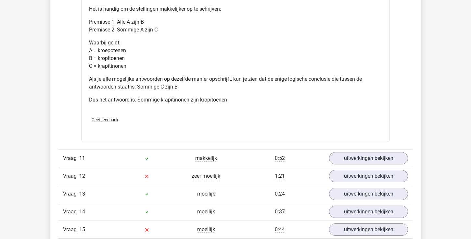
scroll to position [1573, 0]
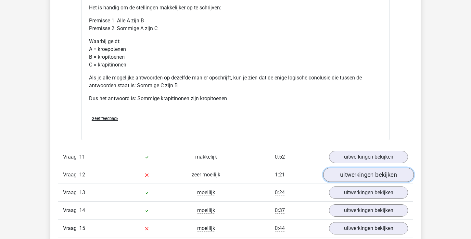
click at [340, 182] on link "uitwerkingen bekijken" at bounding box center [368, 175] width 91 height 14
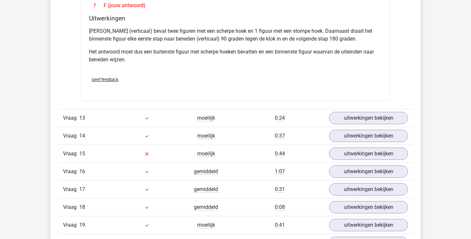
scroll to position [1951, 0]
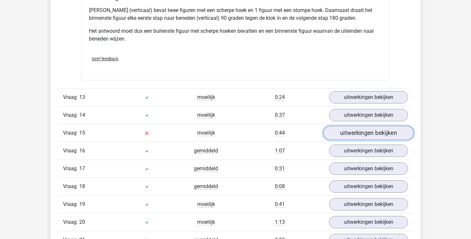
click at [350, 140] on link "uitwerkingen bekijken" at bounding box center [368, 133] width 91 height 14
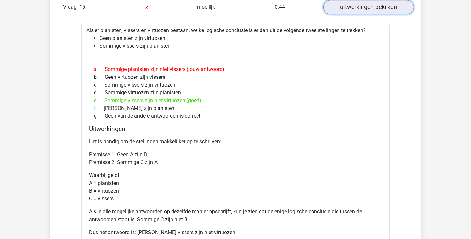
scroll to position [2079, 0]
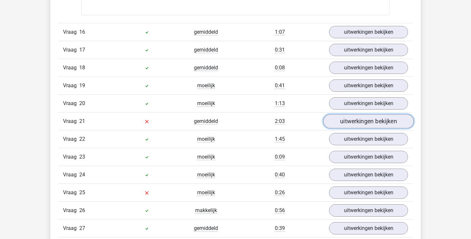
click at [355, 129] on link "uitwerkingen bekijken" at bounding box center [368, 121] width 91 height 14
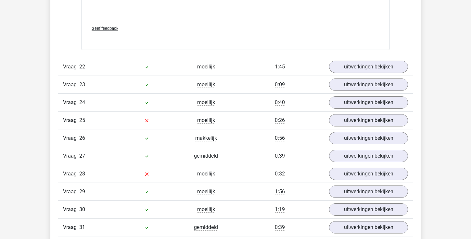
scroll to position [2703, 0]
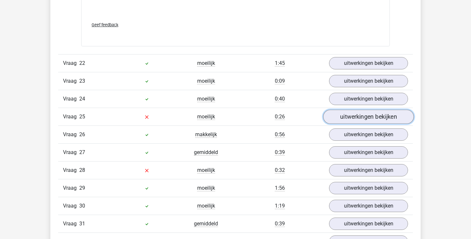
click at [344, 122] on link "uitwerkingen bekijken" at bounding box center [368, 117] width 91 height 14
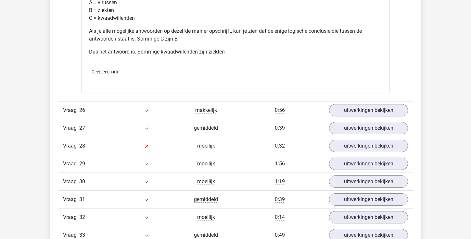
scroll to position [2998, 0]
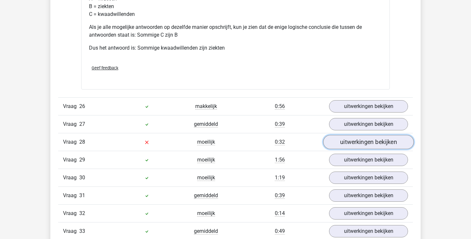
click at [340, 149] on link "uitwerkingen bekijken" at bounding box center [368, 142] width 91 height 14
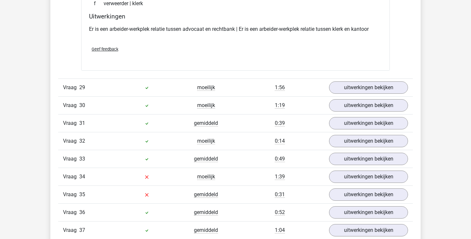
scroll to position [3230, 0]
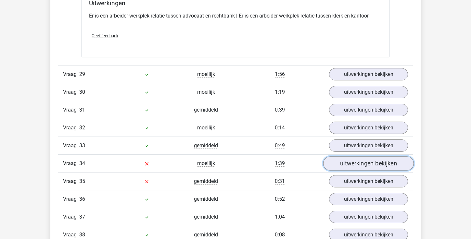
click at [342, 171] on link "uitwerkingen bekijken" at bounding box center [368, 164] width 91 height 14
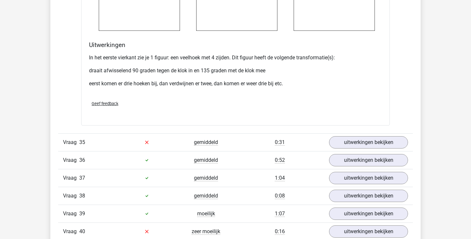
scroll to position [3727, 0]
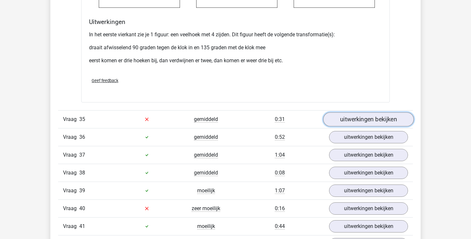
click at [346, 127] on link "uitwerkingen bekijken" at bounding box center [368, 119] width 91 height 14
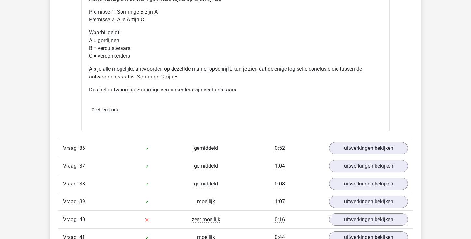
scroll to position [3993, 0]
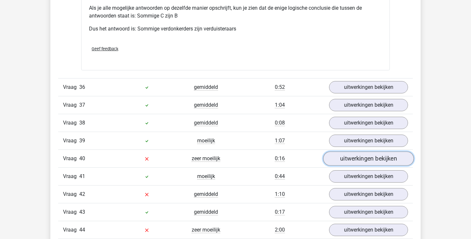
click at [344, 166] on link "uitwerkingen bekijken" at bounding box center [368, 159] width 91 height 14
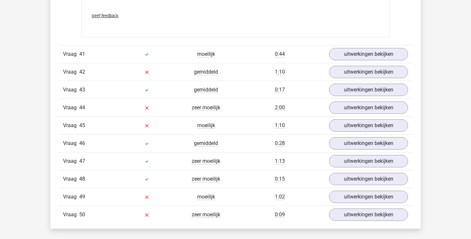
scroll to position [4441, 0]
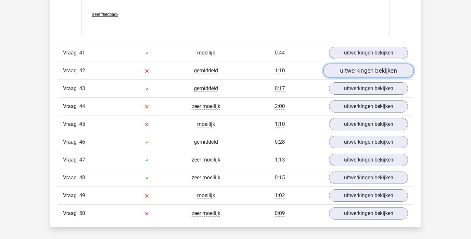
click at [348, 77] on link "uitwerkingen bekijken" at bounding box center [368, 71] width 91 height 14
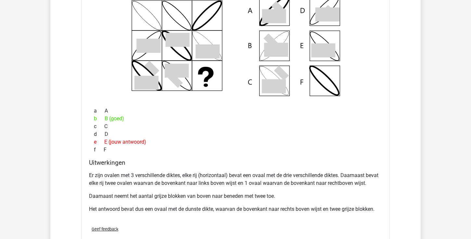
scroll to position [4549, 0]
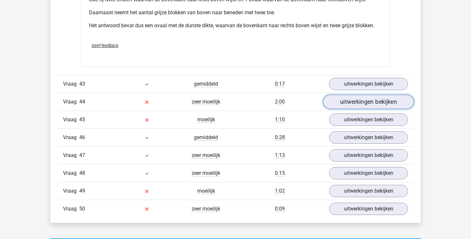
click at [348, 109] on link "uitwerkingen bekijken" at bounding box center [368, 102] width 91 height 14
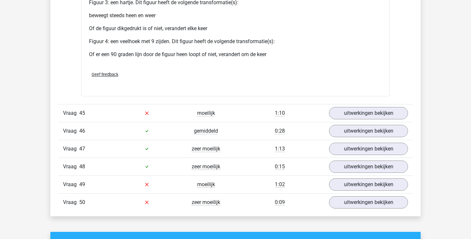
scroll to position [5307, 0]
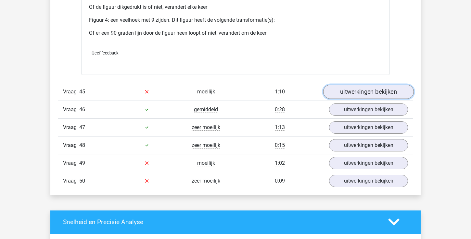
click at [357, 99] on link "uitwerkingen bekijken" at bounding box center [368, 92] width 91 height 14
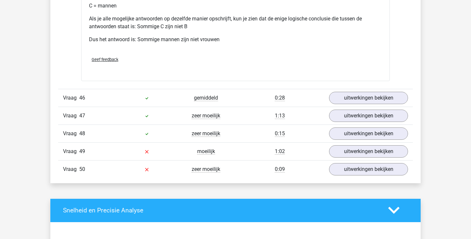
scroll to position [5593, 0]
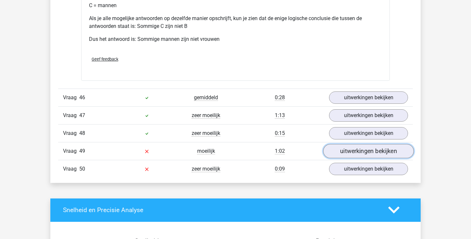
click at [361, 158] on link "uitwerkingen bekijken" at bounding box center [368, 151] width 91 height 14
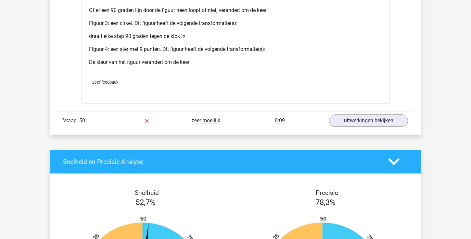
scroll to position [6177, 0]
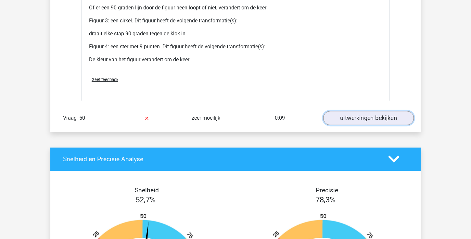
click at [366, 125] on link "uitwerkingen bekijken" at bounding box center [368, 118] width 91 height 14
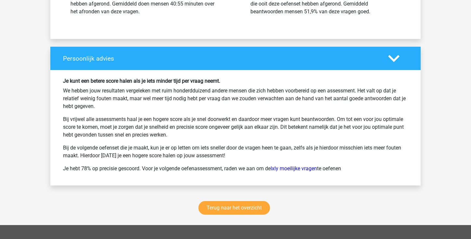
scroll to position [6855, 0]
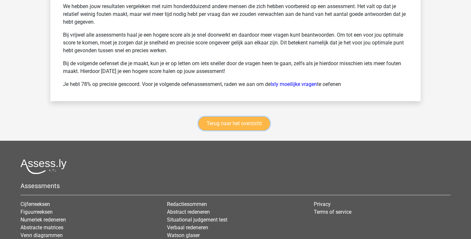
click at [245, 130] on link "Terug naar het overzicht" at bounding box center [233, 124] width 71 height 14
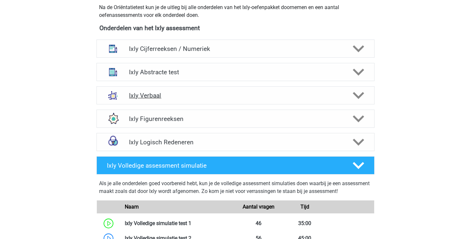
scroll to position [247, 0]
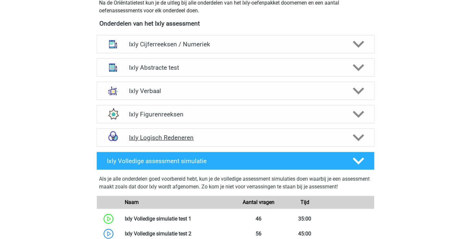
click at [246, 141] on h4 "Ixly Logisch Redeneren" at bounding box center [235, 137] width 213 height 7
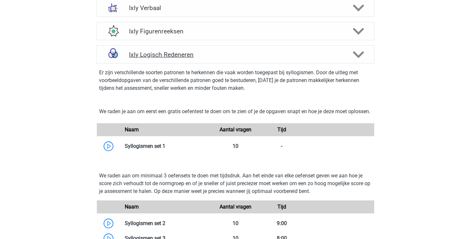
scroll to position [348, 0]
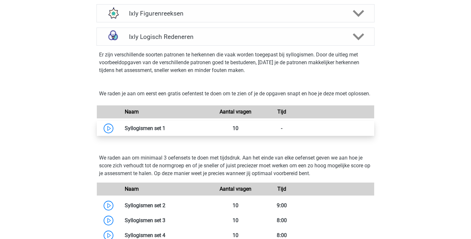
click at [165, 131] on link at bounding box center [165, 128] width 0 height 6
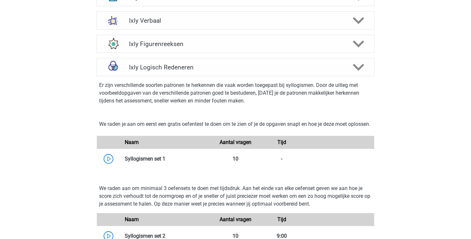
scroll to position [299, 0]
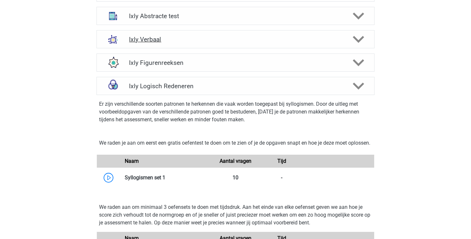
click at [205, 44] on div "Ixly Verbaal" at bounding box center [235, 39] width 278 height 18
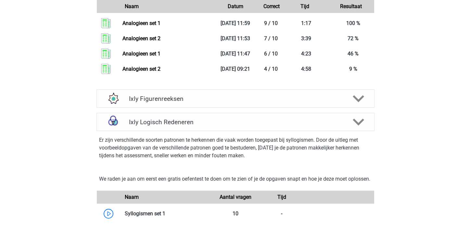
scroll to position [781, 0]
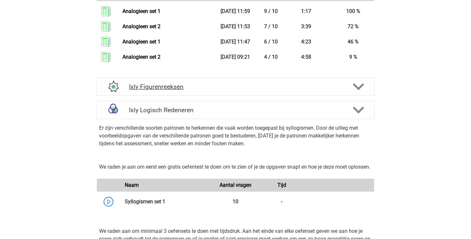
click at [217, 91] on div "Ixly Figurenreeksen" at bounding box center [235, 87] width 278 height 18
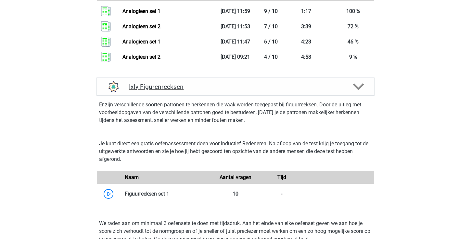
click at [217, 91] on div "Ixly Figurenreeksen" at bounding box center [235, 87] width 278 height 18
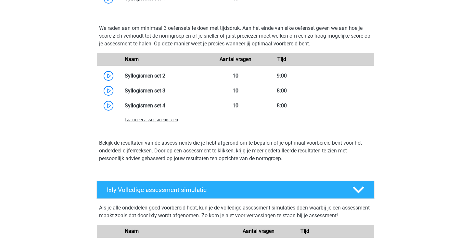
scroll to position [969, 0]
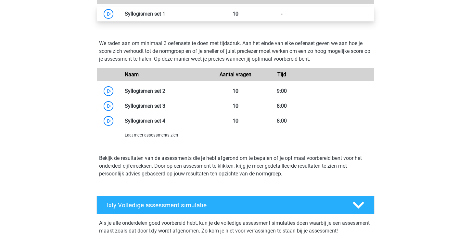
click at [165, 17] on link at bounding box center [165, 14] width 0 height 6
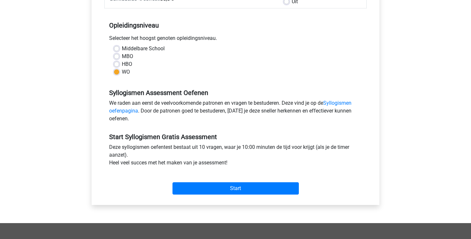
scroll to position [119, 0]
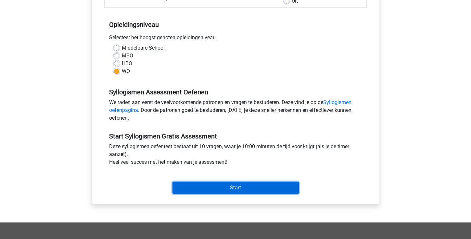
click at [220, 187] on input "Start" at bounding box center [235, 188] width 126 height 12
click at [232, 185] on input "Start" at bounding box center [235, 188] width 126 height 12
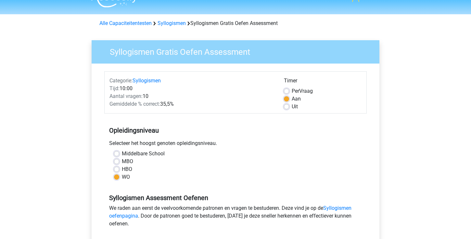
scroll to position [0, 0]
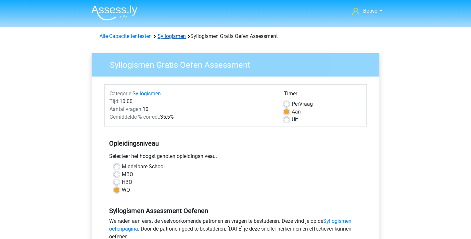
click at [171, 35] on link "Syllogismen" at bounding box center [171, 36] width 28 height 6
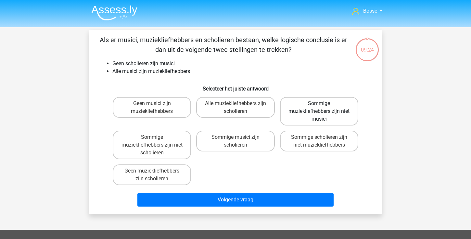
click at [345, 110] on label "Sommige muziekliefhebbers zijn niet musici" at bounding box center [319, 111] width 78 height 29
click at [323, 108] on input "Sommige muziekliefhebbers zijn niet musici" at bounding box center [321, 106] width 4 height 4
radio input "true"
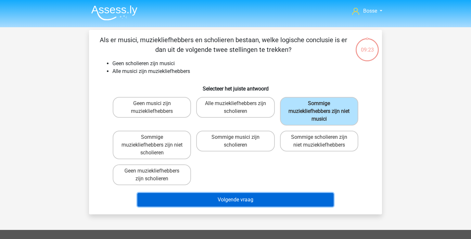
click at [264, 203] on button "Volgende vraag" at bounding box center [235, 200] width 196 height 14
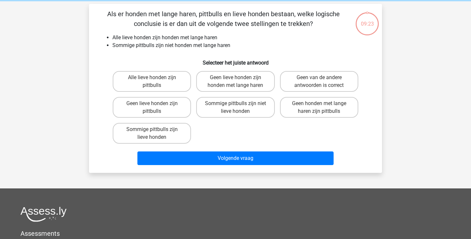
scroll to position [30, 0]
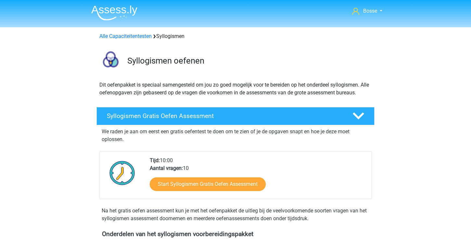
click at [143, 39] on div "Alle Capaciteitentesten Syllogismen" at bounding box center [235, 36] width 277 height 8
click at [143, 37] on link "Alle Capaciteitentesten" at bounding box center [125, 36] width 52 height 6
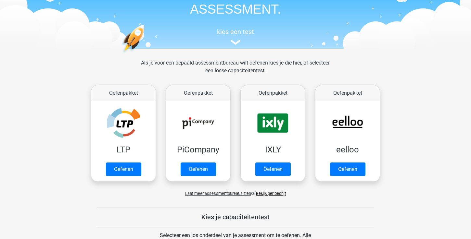
scroll to position [27, 0]
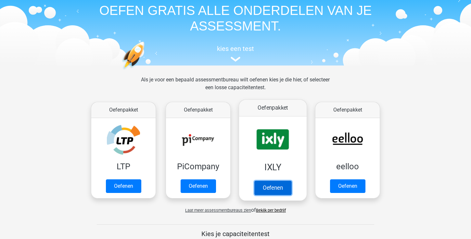
click at [270, 187] on link "Oefenen" at bounding box center [272, 188] width 37 height 14
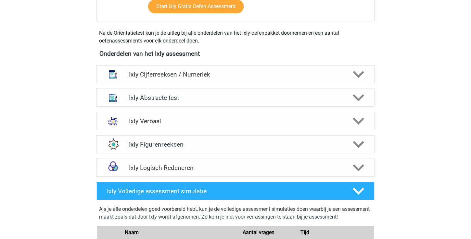
scroll to position [209, 0]
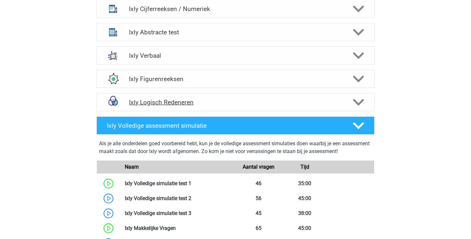
click at [209, 98] on div "Ixly Logisch Redeneren" at bounding box center [235, 102] width 278 height 18
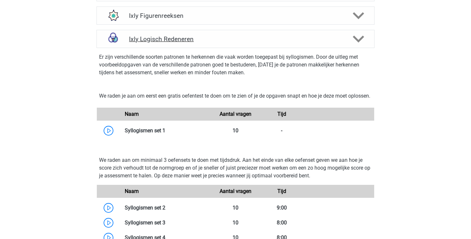
scroll to position [364, 0]
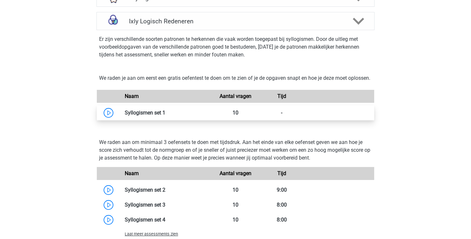
click at [165, 116] on link at bounding box center [165, 113] width 0 height 6
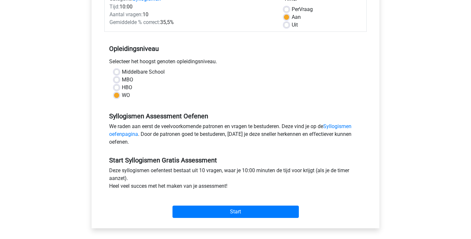
scroll to position [133, 0]
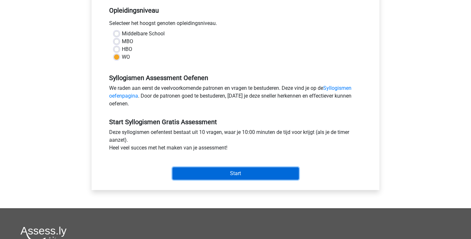
click at [191, 174] on input "Start" at bounding box center [235, 174] width 126 height 12
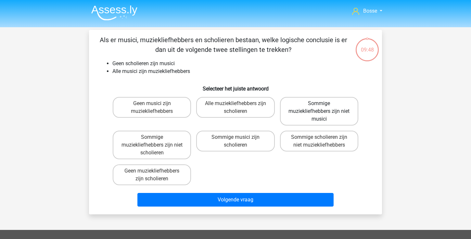
click at [329, 106] on label "Sommige muziekliefhebbers zijn niet musici" at bounding box center [319, 111] width 78 height 29
click at [323, 106] on input "Sommige muziekliefhebbers zijn niet musici" at bounding box center [321, 106] width 4 height 4
radio input "true"
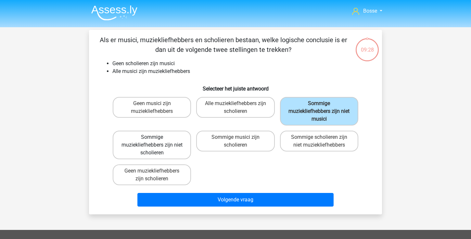
click at [173, 139] on label "Sommige muziekliefhebbers zijn niet scholieren" at bounding box center [152, 145] width 78 height 29
click at [156, 139] on input "Sommige muziekliefhebbers zijn niet scholieren" at bounding box center [154, 139] width 4 height 4
radio input "true"
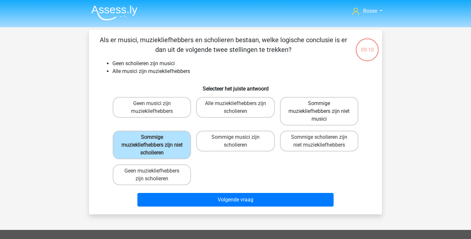
click at [328, 99] on label "Sommige muziekliefhebbers zijn niet musici" at bounding box center [319, 111] width 78 height 29
click at [323, 104] on input "Sommige muziekliefhebbers zijn niet musici" at bounding box center [321, 106] width 4 height 4
radio input "true"
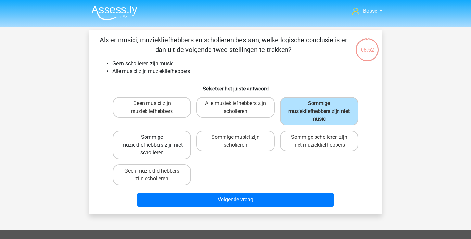
click at [185, 142] on label "Sommige muziekliefhebbers zijn niet scholieren" at bounding box center [152, 145] width 78 height 29
click at [156, 142] on input "Sommige muziekliefhebbers zijn niet scholieren" at bounding box center [154, 139] width 4 height 4
radio input "true"
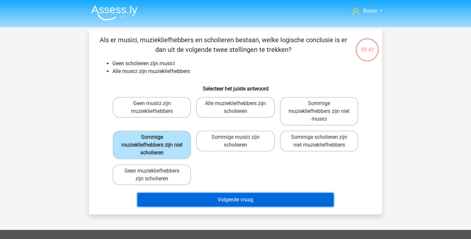
click at [209, 198] on button "Volgende vraag" at bounding box center [235, 200] width 196 height 14
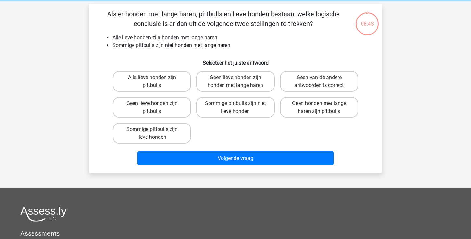
scroll to position [30, 0]
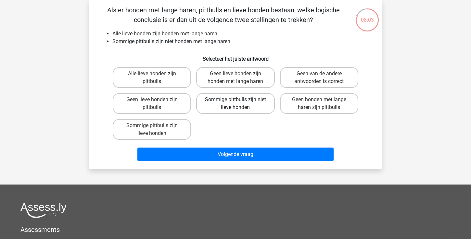
click at [239, 110] on label "Sommige pittbulls zijn niet lieve honden" at bounding box center [235, 103] width 78 height 21
click at [239, 104] on input "Sommige pittbulls zijn niet lieve honden" at bounding box center [237, 102] width 4 height 4
radio input "true"
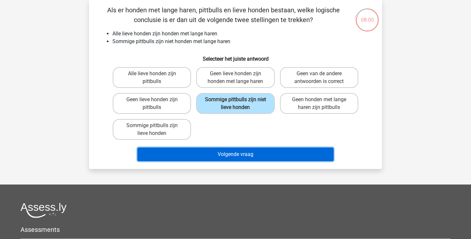
click at [229, 158] on button "Volgende vraag" at bounding box center [235, 155] width 196 height 14
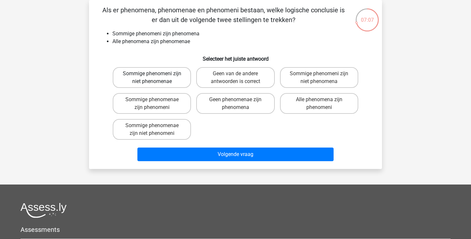
click at [176, 78] on label "Sommige phenomeni zijn niet phenomenae" at bounding box center [152, 77] width 78 height 21
click at [156, 78] on input "Sommige phenomeni zijn niet phenomenae" at bounding box center [154, 76] width 4 height 4
radio input "true"
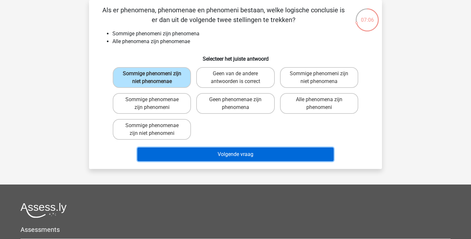
click at [203, 155] on button "Volgende vraag" at bounding box center [235, 155] width 196 height 14
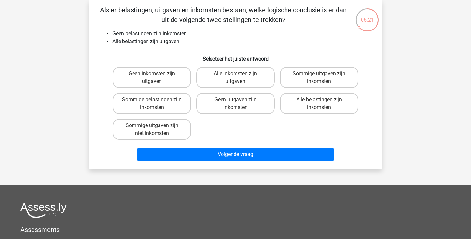
click at [150, 65] on div "Geen inkomsten zijn uitgaven" at bounding box center [151, 78] width 83 height 26
click at [150, 76] on label "Geen inkomsten zijn uitgaven" at bounding box center [152, 77] width 78 height 21
click at [152, 76] on input "Geen inkomsten zijn uitgaven" at bounding box center [154, 76] width 4 height 4
radio input "true"
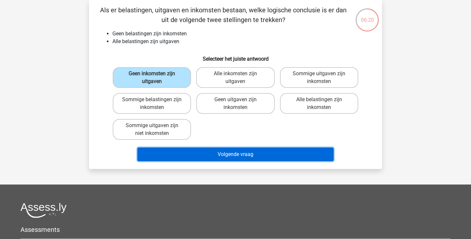
click at [179, 155] on button "Volgende vraag" at bounding box center [235, 155] width 196 height 14
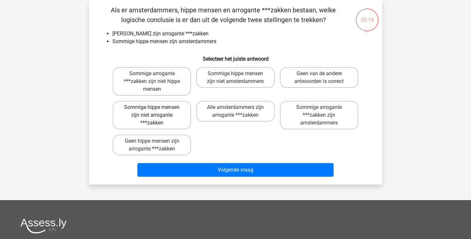
click at [178, 122] on label "Sommige hippe mensen zijn niet arrogante ***zakken" at bounding box center [152, 115] width 78 height 29
click at [156, 112] on input "Sommige hippe mensen zijn niet arrogante ***zakken" at bounding box center [154, 109] width 4 height 4
radio input "true"
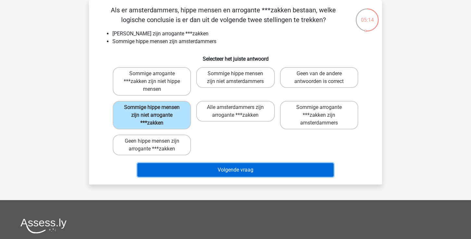
click at [191, 171] on button "Volgende vraag" at bounding box center [235, 170] width 196 height 14
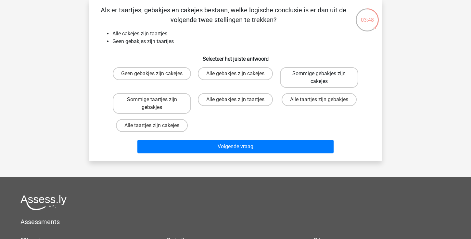
click at [299, 86] on label "Sommige gebakjes zijn cakejes" at bounding box center [319, 77] width 78 height 21
click at [319, 78] on input "Sommige gebakjes zijn cakejes" at bounding box center [321, 76] width 4 height 4
radio input "true"
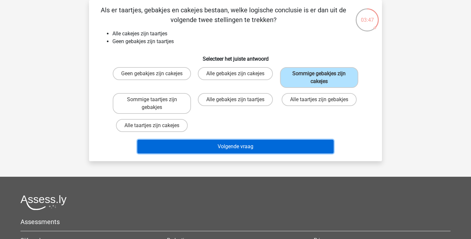
click at [268, 142] on button "Volgende vraag" at bounding box center [235, 147] width 196 height 14
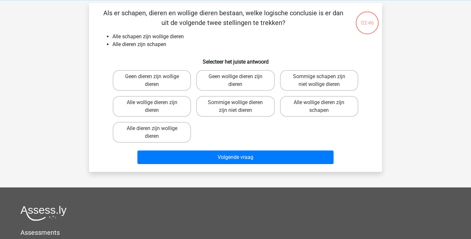
scroll to position [19, 0]
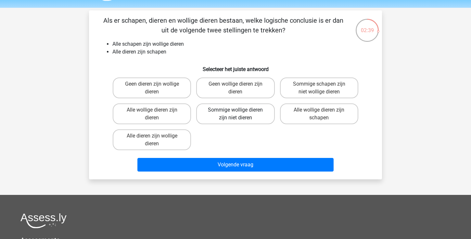
click at [257, 113] on label "Sommige wollige dieren zijn niet dieren" at bounding box center [235, 114] width 78 height 21
click at [240, 113] on input "Sommige wollige dieren zijn niet dieren" at bounding box center [237, 112] width 4 height 4
radio input "true"
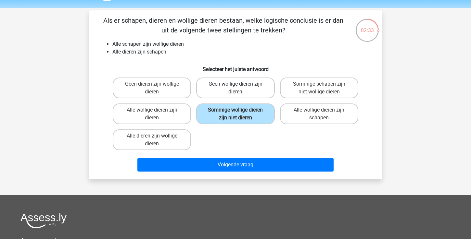
click at [258, 92] on label "Geen wollige dieren zijn dieren" at bounding box center [235, 88] width 78 height 21
click at [240, 88] on input "Geen wollige dieren zijn dieren" at bounding box center [237, 86] width 4 height 4
radio input "true"
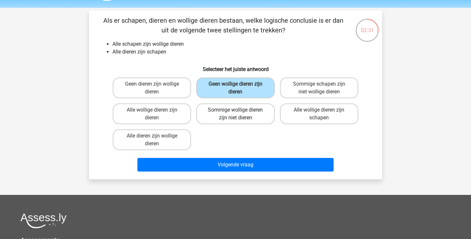
click at [249, 119] on label "Sommige wollige dieren zijn niet dieren" at bounding box center [235, 114] width 78 height 21
click at [240, 114] on input "Sommige wollige dieren zijn niet dieren" at bounding box center [237, 112] width 4 height 4
radio input "true"
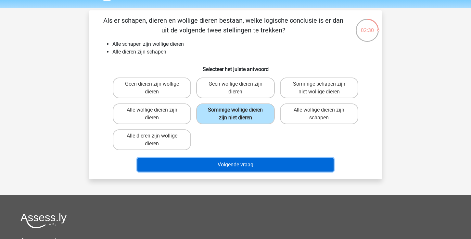
click at [239, 167] on button "Volgende vraag" at bounding box center [235, 165] width 196 height 14
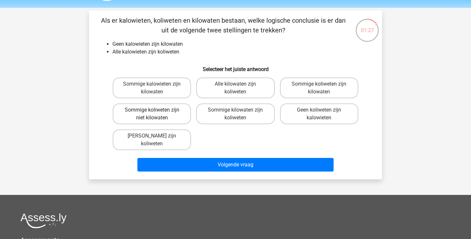
click at [181, 118] on label "Sommige koliweten zijn niet kilowaten" at bounding box center [152, 114] width 78 height 21
click at [156, 114] on input "Sommige koliweten zijn niet kilowaten" at bounding box center [154, 112] width 4 height 4
radio input "true"
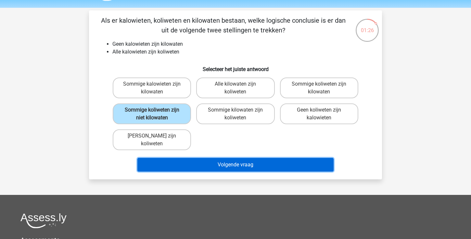
click at [193, 164] on button "Volgende vraag" at bounding box center [235, 165] width 196 height 14
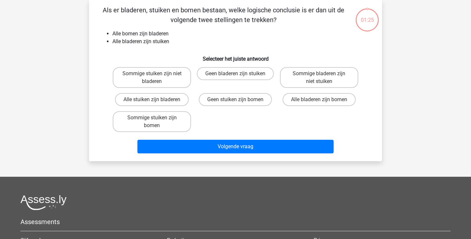
scroll to position [23, 0]
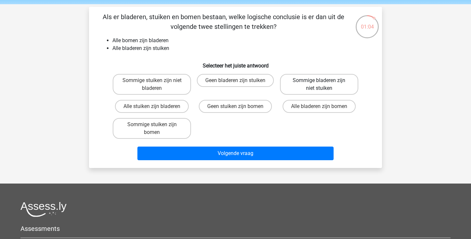
click at [314, 87] on label "Sommige bladeren zijn niet stuiken" at bounding box center [319, 84] width 78 height 21
click at [319, 85] on input "Sommige bladeren zijn niet stuiken" at bounding box center [321, 83] width 4 height 4
radio input "true"
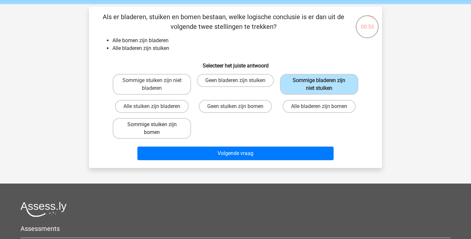
click at [174, 135] on label "Sommige stuiken zijn bomen" at bounding box center [152, 128] width 78 height 21
click at [156, 129] on input "Sommige stuiken zijn bomen" at bounding box center [154, 127] width 4 height 4
radio input "true"
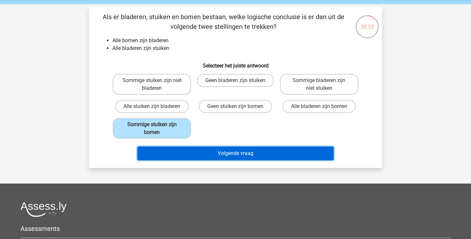
click at [197, 155] on button "Volgende vraag" at bounding box center [235, 154] width 196 height 14
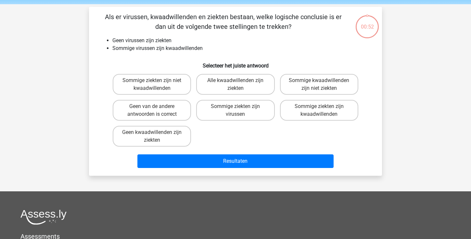
scroll to position [30, 0]
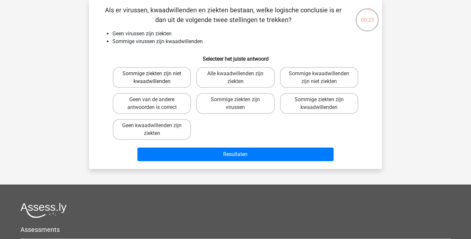
click at [182, 78] on label "Sommige ziekten zijn niet kwaadwillenden" at bounding box center [152, 77] width 78 height 21
click at [156, 78] on input "Sommige ziekten zijn niet kwaadwillenden" at bounding box center [154, 76] width 4 height 4
radio input "true"
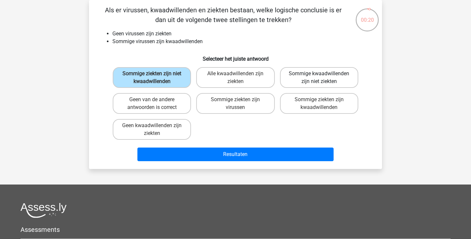
click at [321, 81] on label "Sommige kwaadwillenden zijn niet ziekten" at bounding box center [319, 77] width 78 height 21
click at [321, 78] on input "Sommige kwaadwillenden zijn niet ziekten" at bounding box center [321, 76] width 4 height 4
radio input "true"
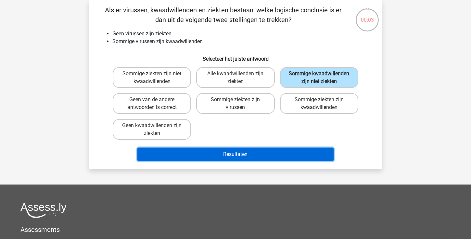
click at [267, 153] on button "Resultaten" at bounding box center [235, 155] width 196 height 14
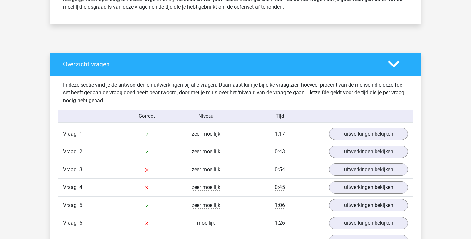
scroll to position [336, 0]
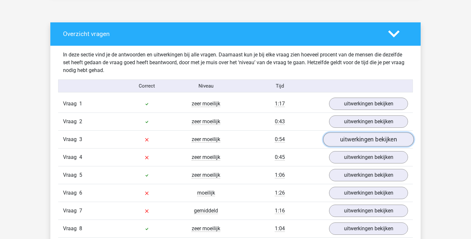
click at [340, 138] on link "uitwerkingen bekijken" at bounding box center [368, 139] width 91 height 14
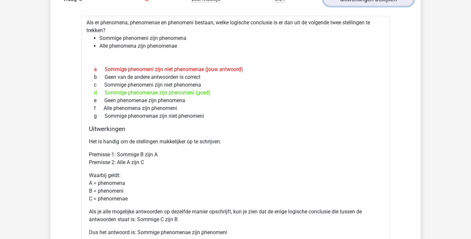
scroll to position [477, 0]
